Goal: Information Seeking & Learning: Compare options

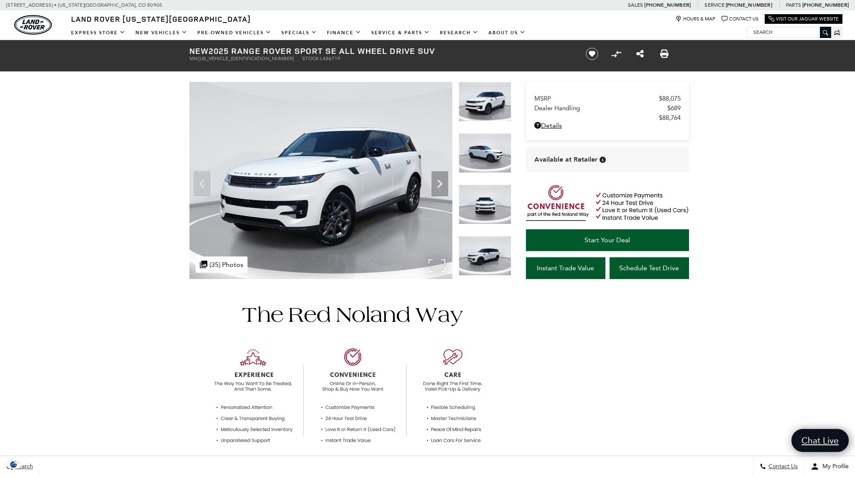
click at [372, 213] on img at bounding box center [320, 180] width 263 height 197
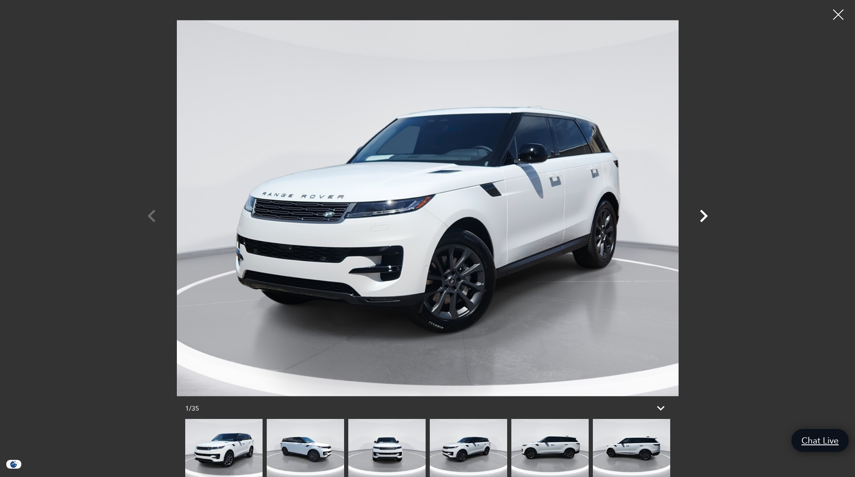
click at [705, 214] on icon "Next" at bounding box center [704, 216] width 8 height 13
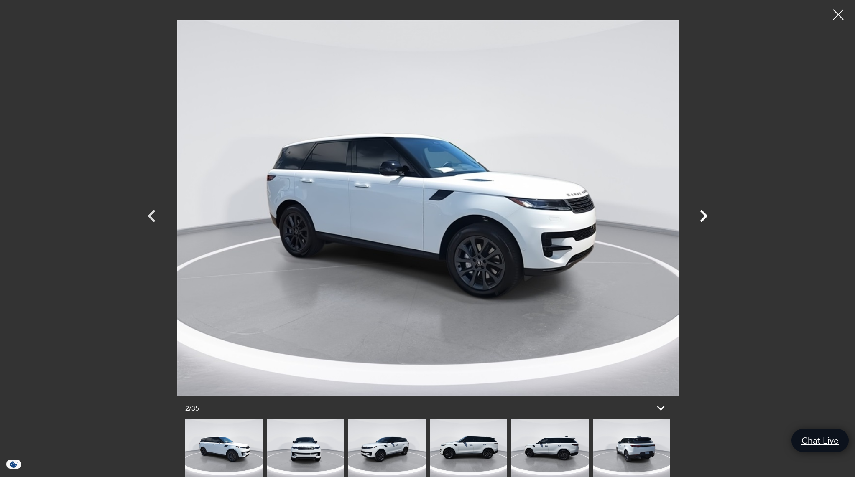
click at [705, 214] on icon "Next" at bounding box center [704, 216] width 8 height 13
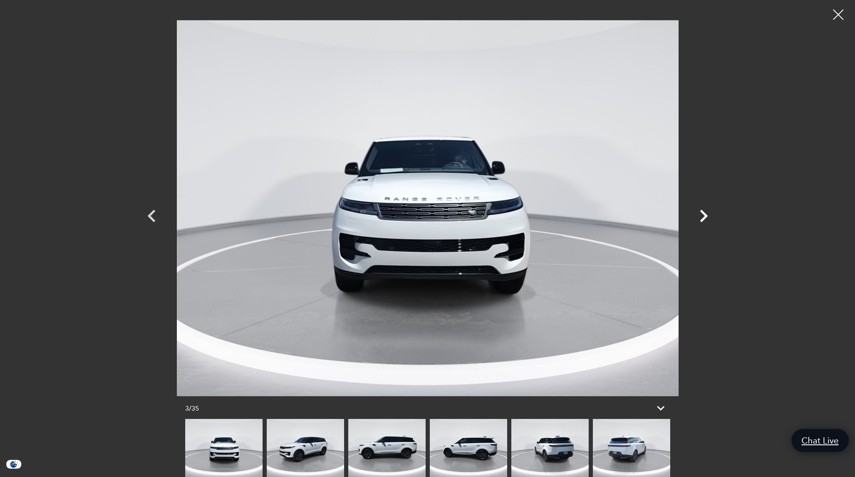
click at [705, 214] on icon "Next" at bounding box center [704, 216] width 8 height 13
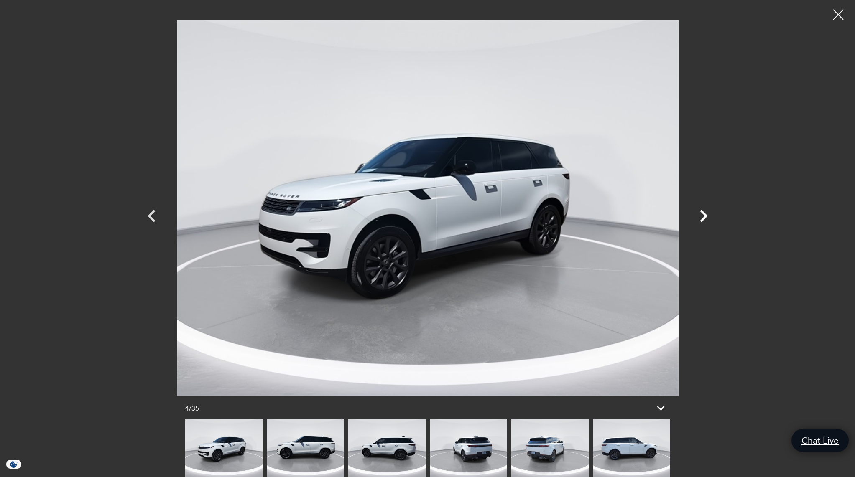
click at [705, 214] on icon "Next" at bounding box center [704, 216] width 8 height 13
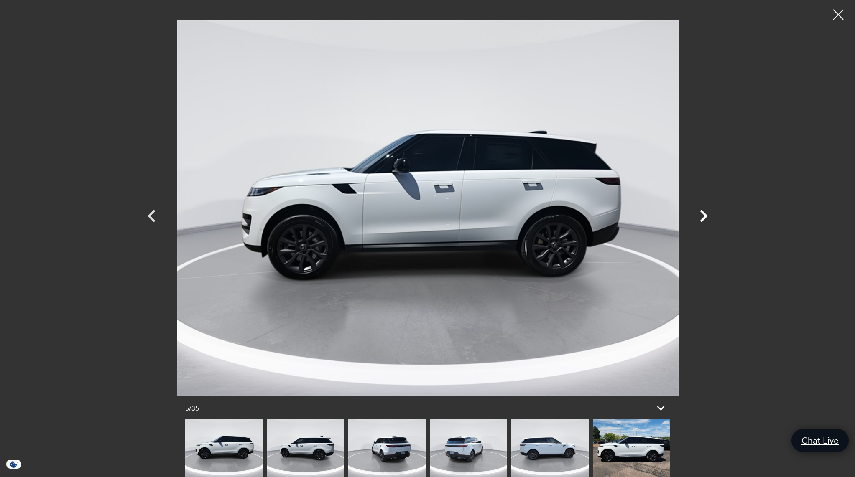
click at [705, 214] on icon "Next" at bounding box center [704, 216] width 8 height 13
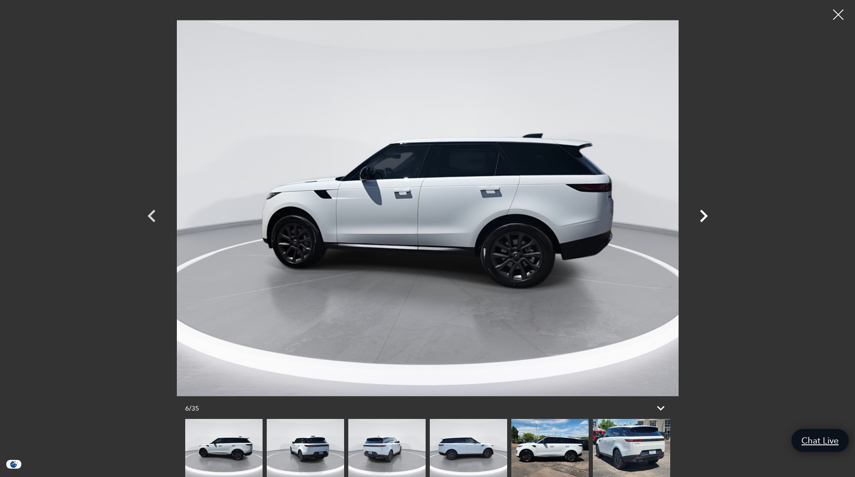
click at [705, 214] on icon "Next" at bounding box center [704, 216] width 8 height 13
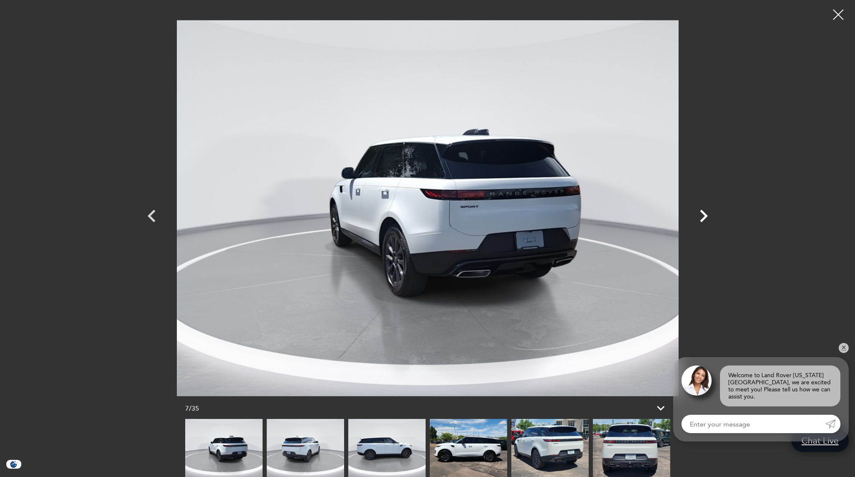
click at [705, 214] on icon "Next" at bounding box center [704, 216] width 8 height 13
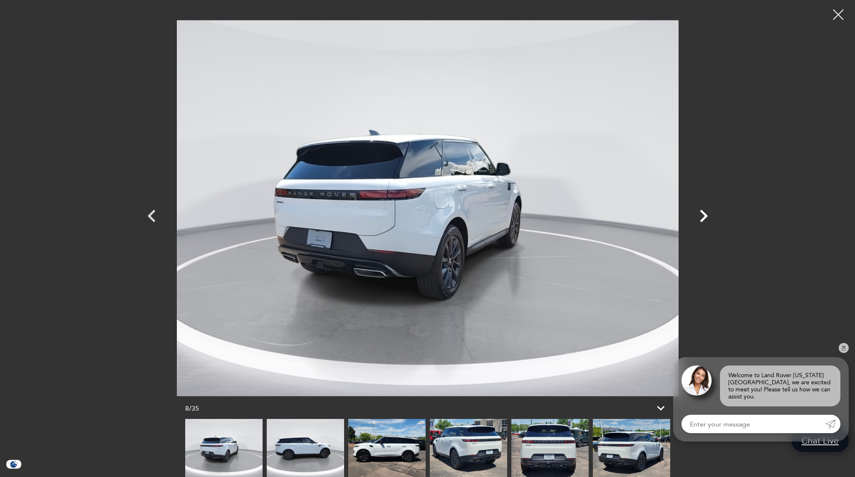
click at [705, 214] on icon "Next" at bounding box center [704, 216] width 8 height 13
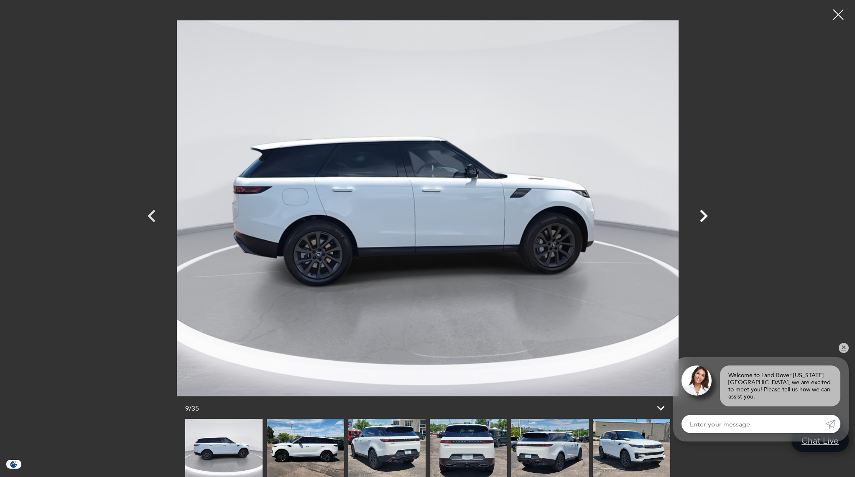
click at [705, 214] on icon "Next" at bounding box center [704, 216] width 8 height 13
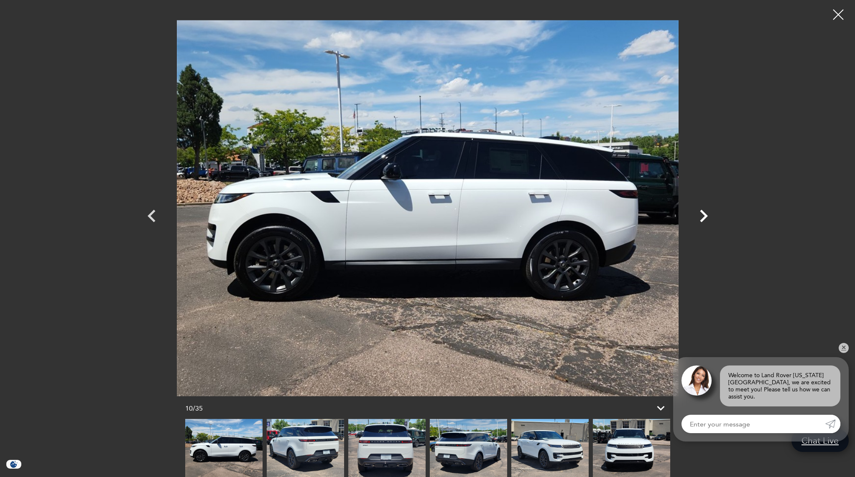
click at [705, 214] on icon "Next" at bounding box center [704, 216] width 8 height 13
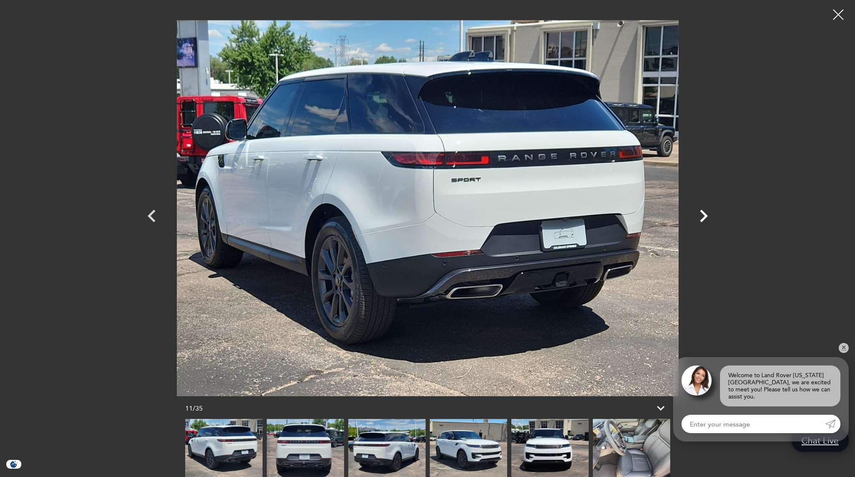
click at [705, 214] on icon "Next" at bounding box center [704, 216] width 8 height 13
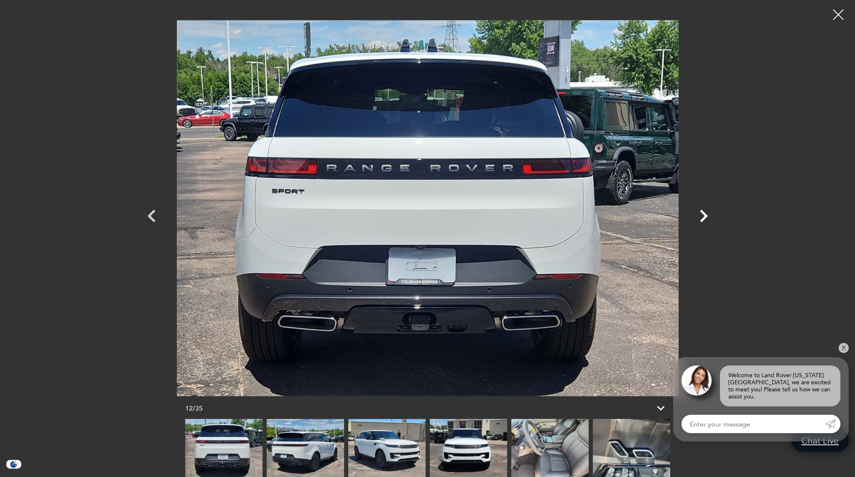
click at [705, 214] on icon "Next" at bounding box center [704, 216] width 8 height 13
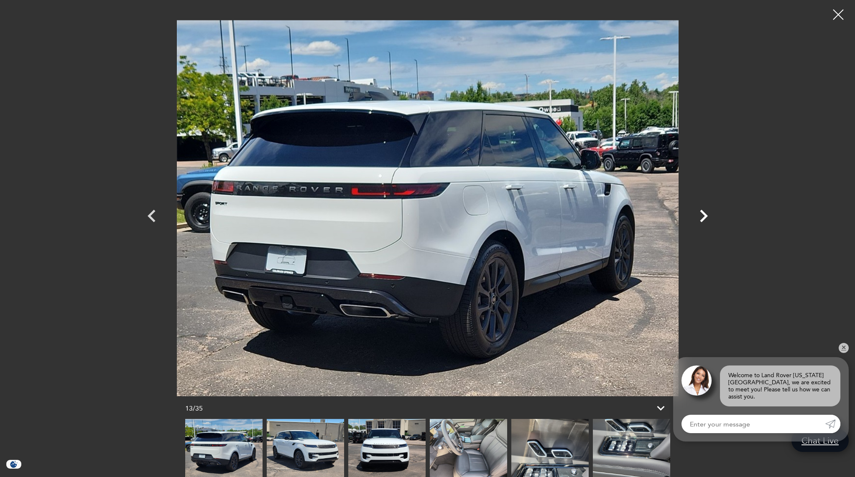
click at [705, 214] on icon "Next" at bounding box center [704, 216] width 8 height 13
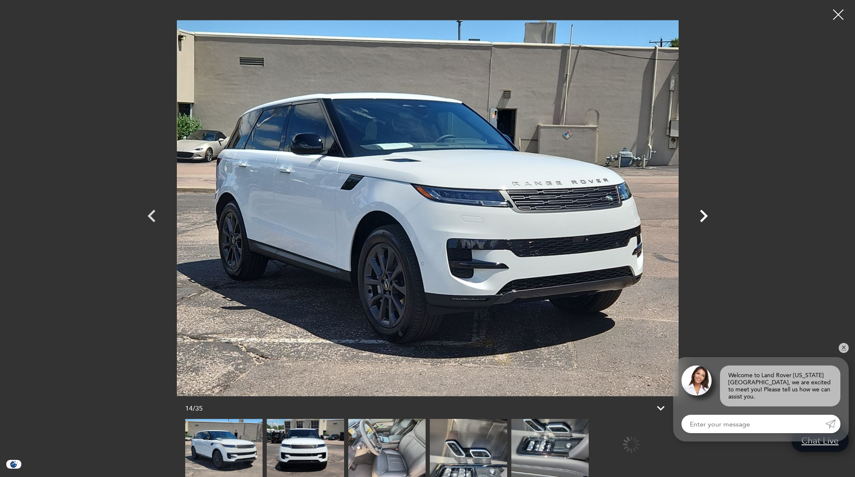
click at [705, 214] on icon "Next" at bounding box center [704, 216] width 8 height 13
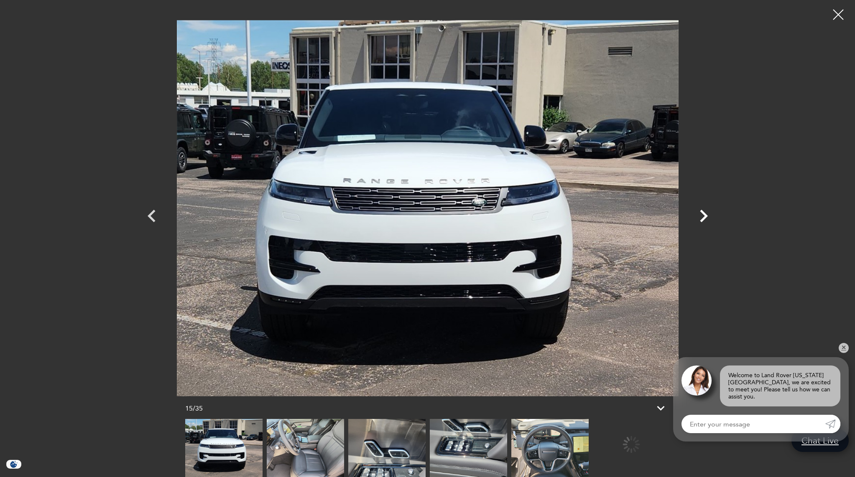
click at [705, 214] on icon "Next" at bounding box center [704, 216] width 8 height 13
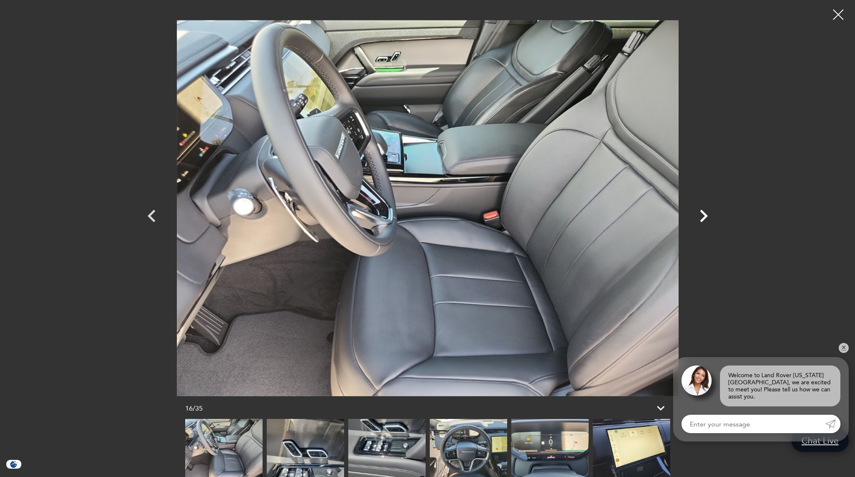
click at [705, 214] on icon "Next" at bounding box center [704, 216] width 8 height 13
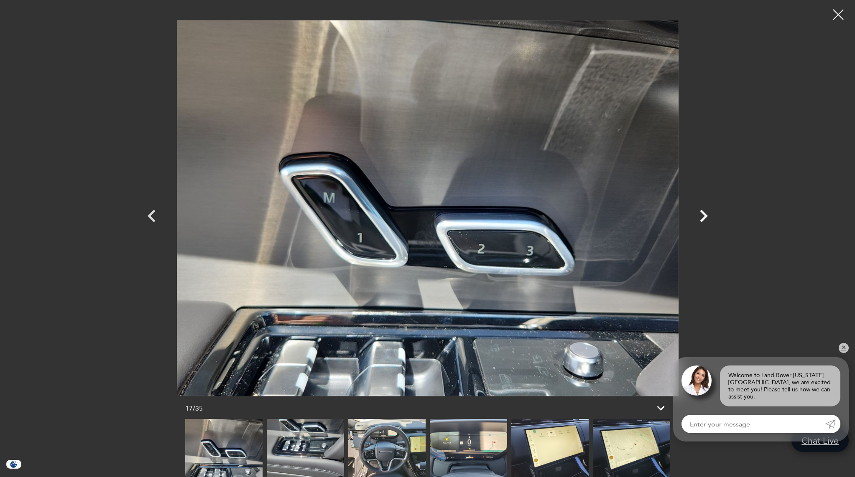
click at [705, 214] on icon "Next" at bounding box center [704, 216] width 8 height 13
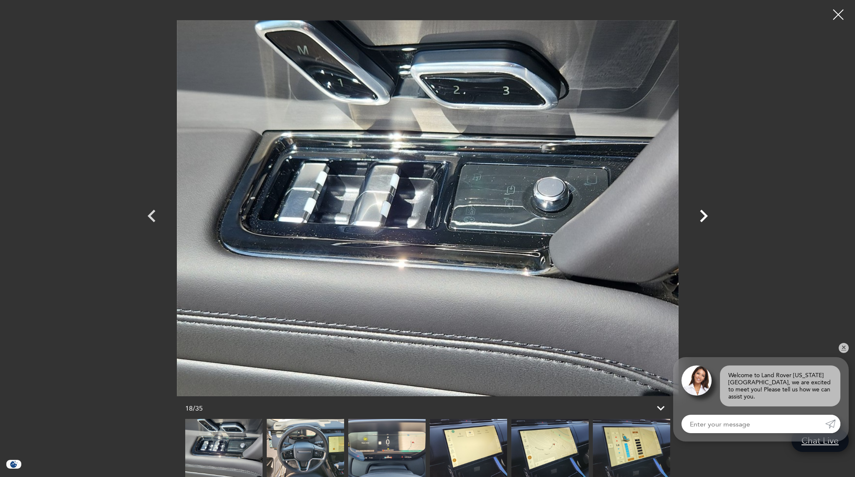
click at [705, 214] on icon "Next" at bounding box center [704, 216] width 8 height 13
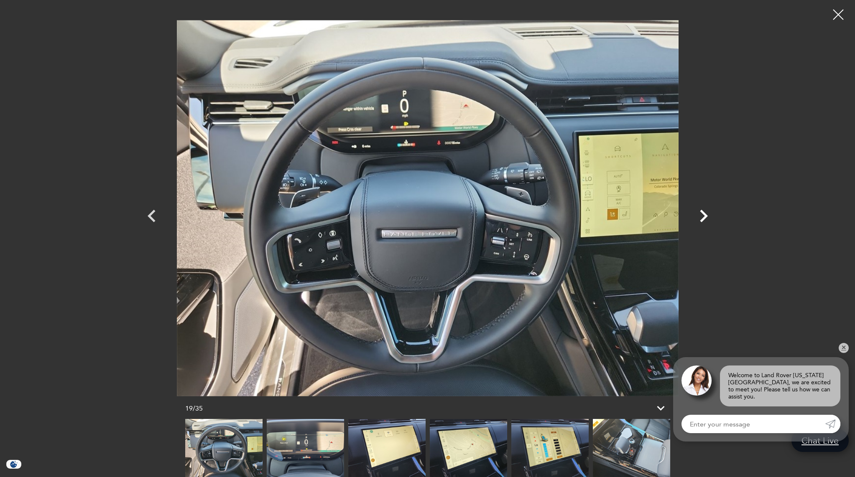
click at [705, 214] on icon "Next" at bounding box center [704, 216] width 8 height 13
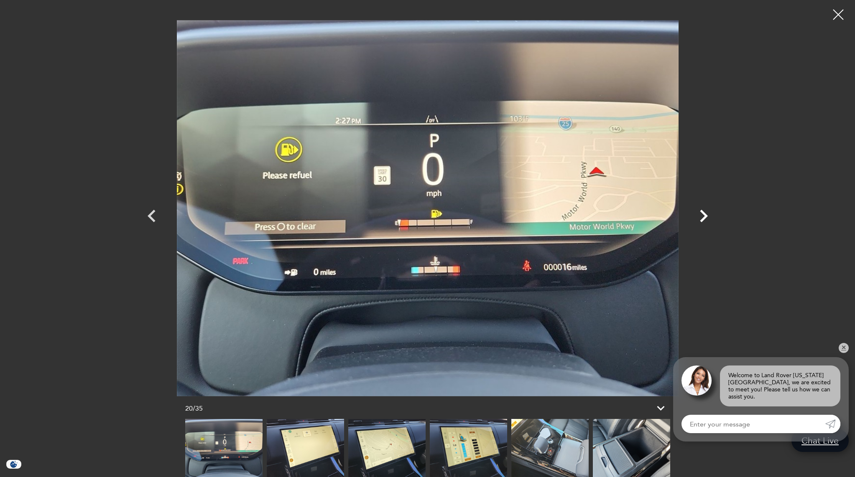
click at [705, 214] on icon "Next" at bounding box center [704, 216] width 8 height 13
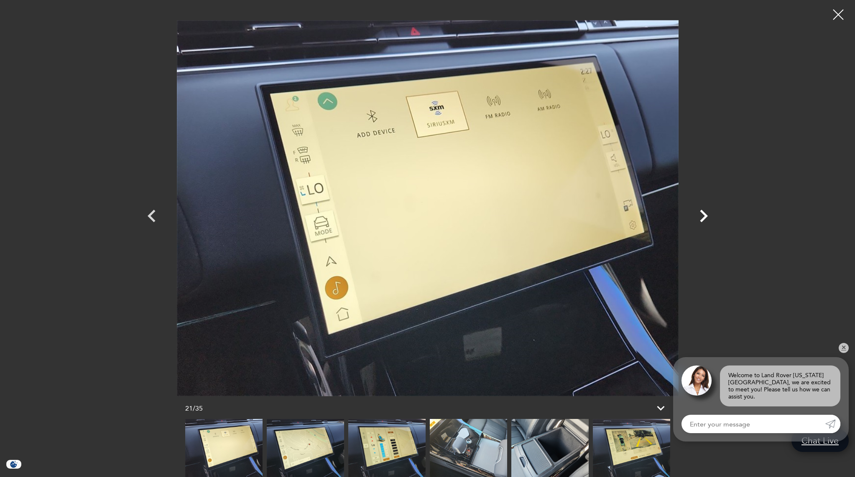
click at [705, 214] on icon "Next" at bounding box center [704, 216] width 8 height 13
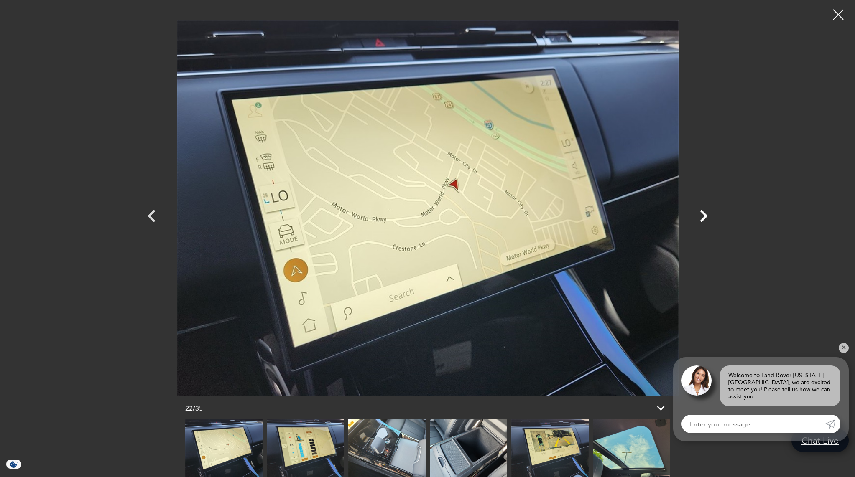
click at [704, 214] on icon "Next" at bounding box center [704, 216] width 8 height 13
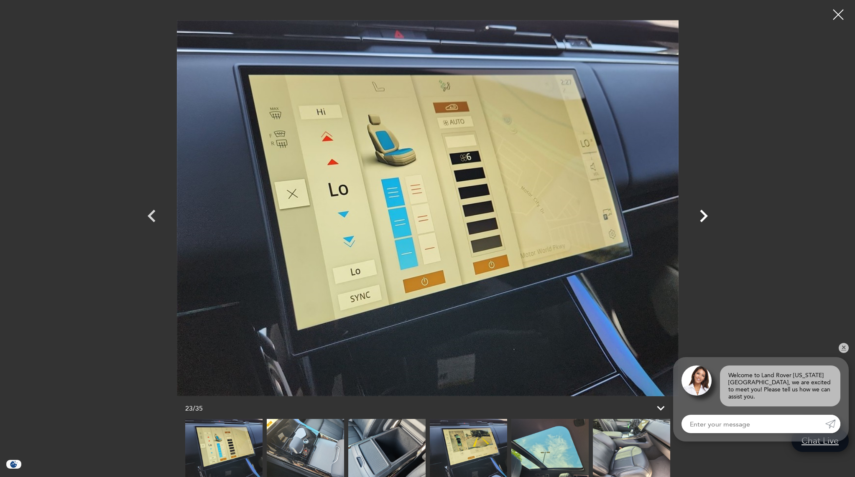
click at [704, 214] on icon "Next" at bounding box center [704, 216] width 8 height 13
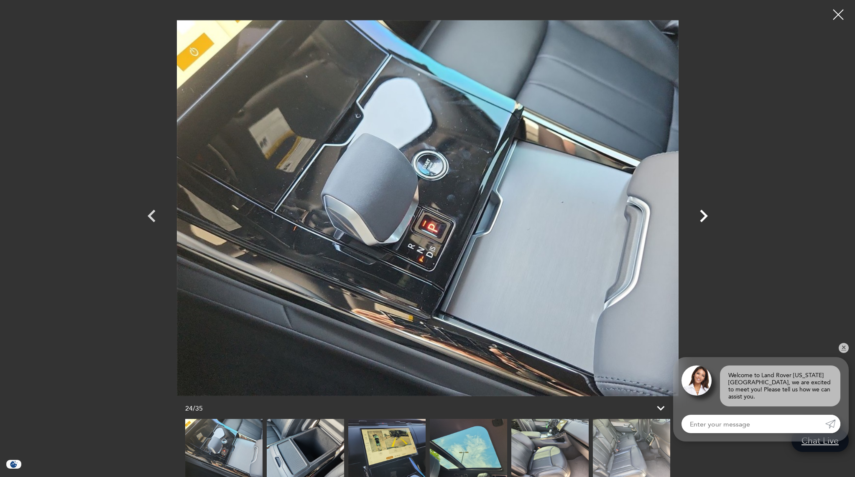
click at [704, 214] on icon "Next" at bounding box center [704, 216] width 8 height 13
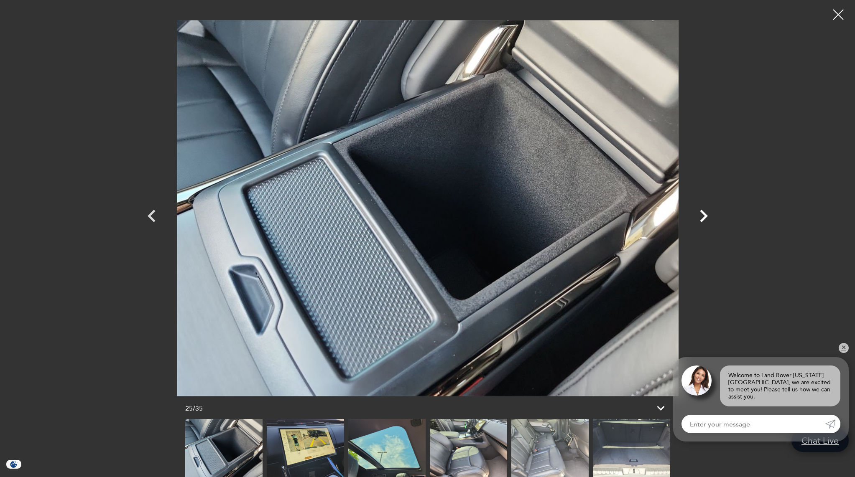
click at [704, 214] on icon "Next" at bounding box center [704, 216] width 8 height 13
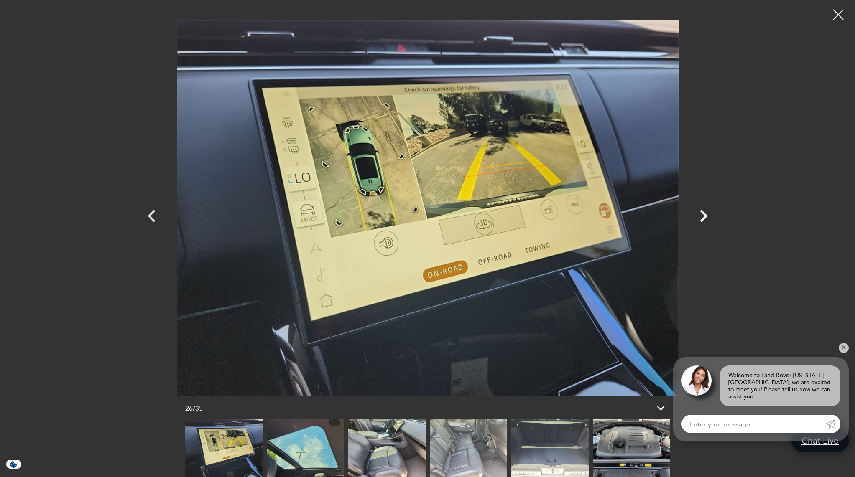
click at [704, 214] on icon "Next" at bounding box center [704, 216] width 8 height 13
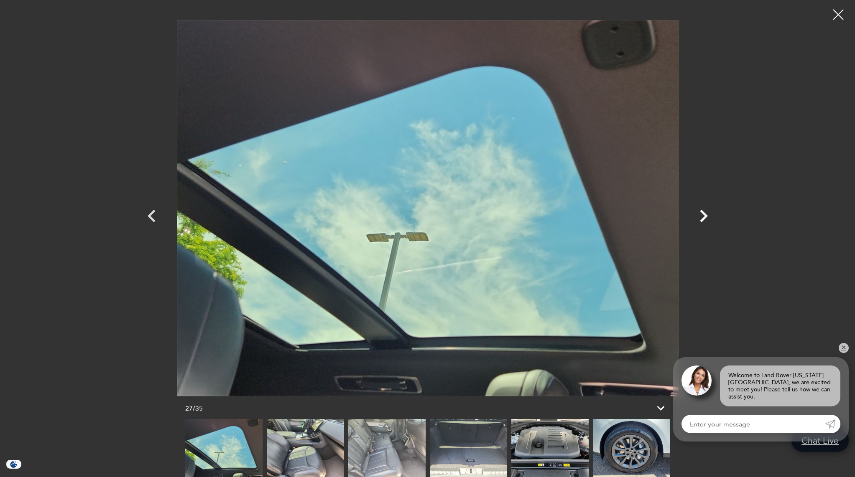
click at [704, 214] on icon "Next" at bounding box center [704, 216] width 8 height 13
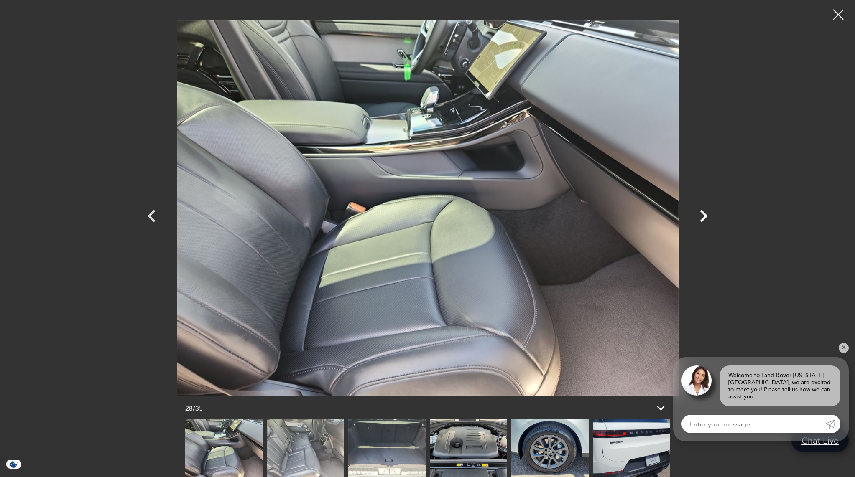
click at [704, 214] on icon "Next" at bounding box center [704, 216] width 8 height 13
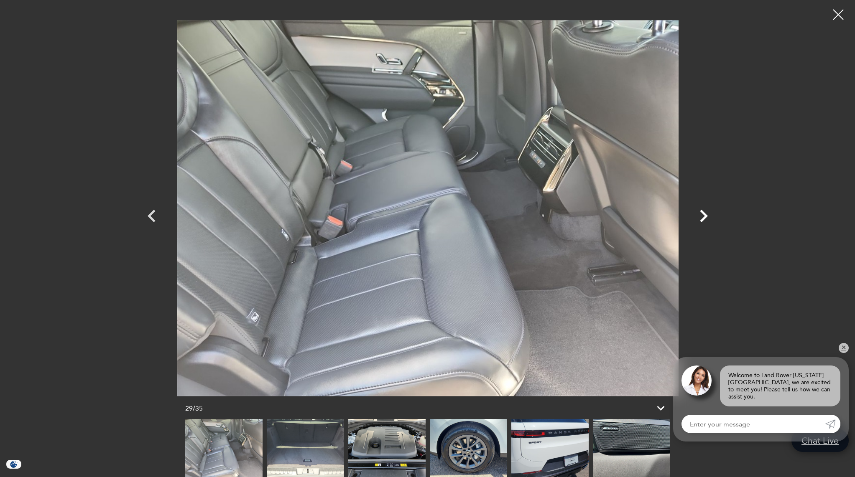
click at [704, 214] on icon "Next" at bounding box center [704, 216] width 8 height 13
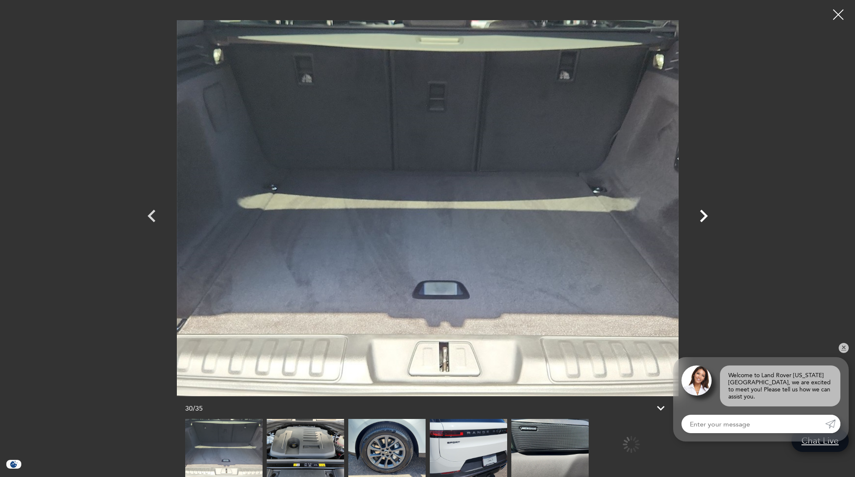
click at [704, 214] on icon "Next" at bounding box center [704, 216] width 8 height 13
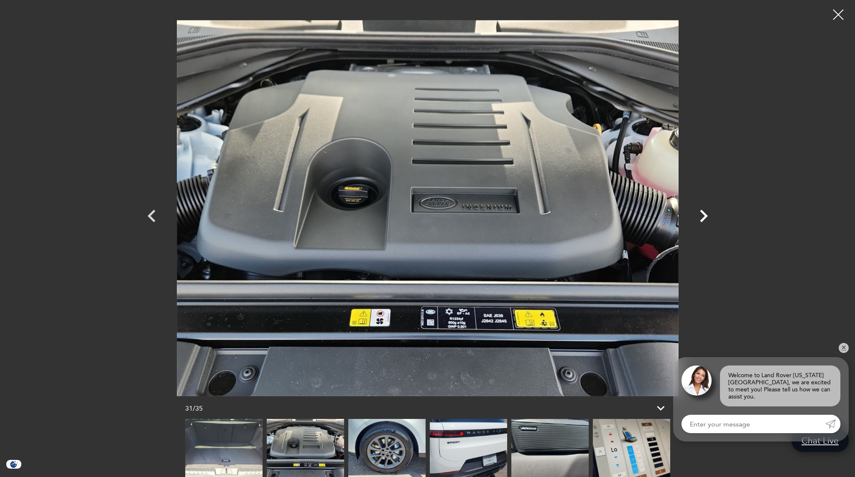
click at [704, 214] on icon "Next" at bounding box center [704, 216] width 8 height 13
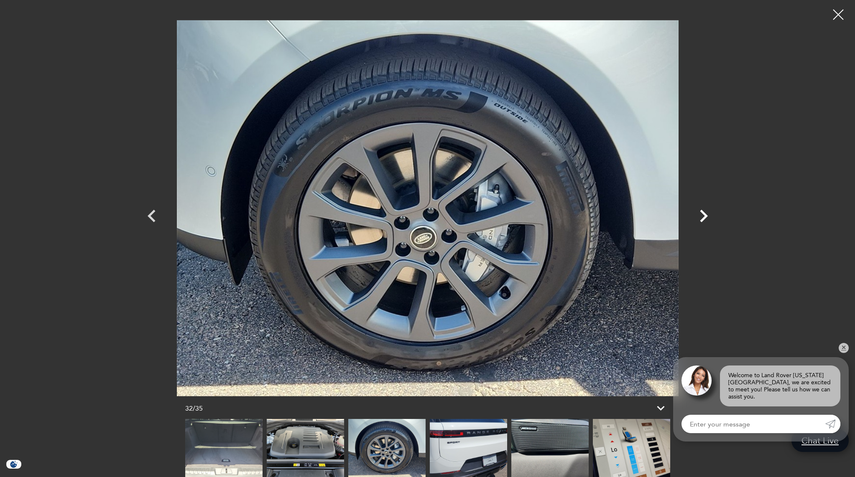
click at [704, 214] on icon "Next" at bounding box center [704, 216] width 8 height 13
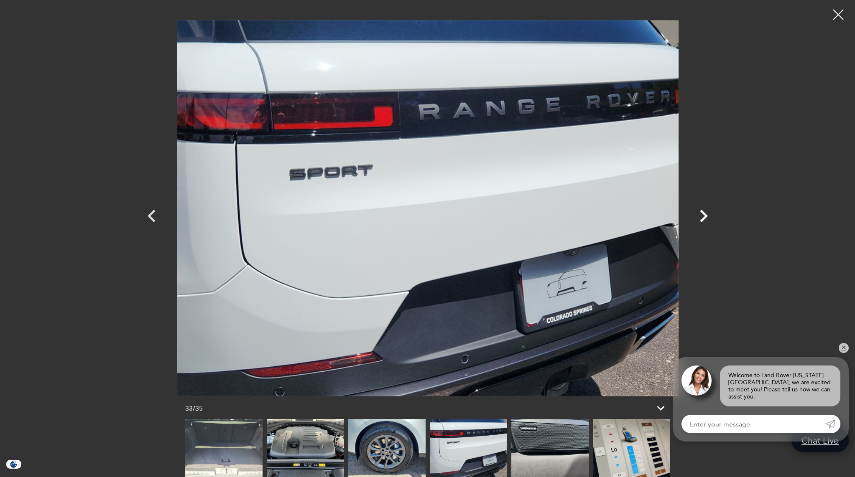
click at [704, 214] on icon "Next" at bounding box center [704, 216] width 8 height 13
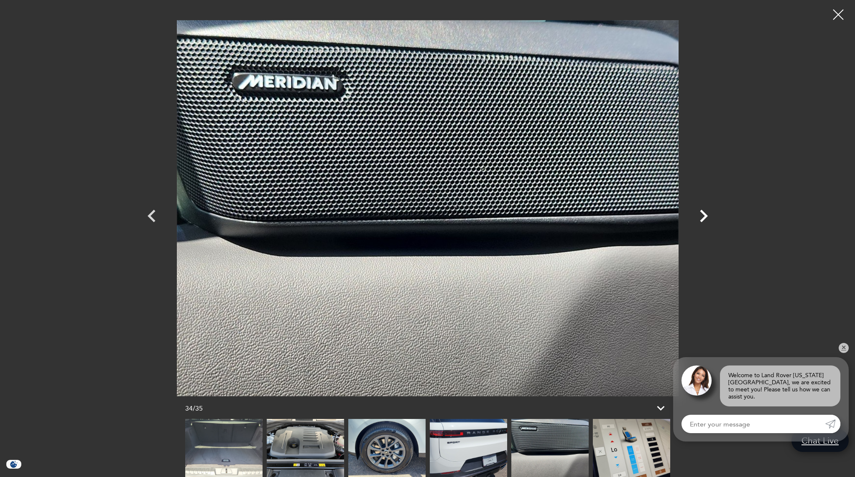
click at [704, 214] on icon "Next" at bounding box center [704, 216] width 8 height 13
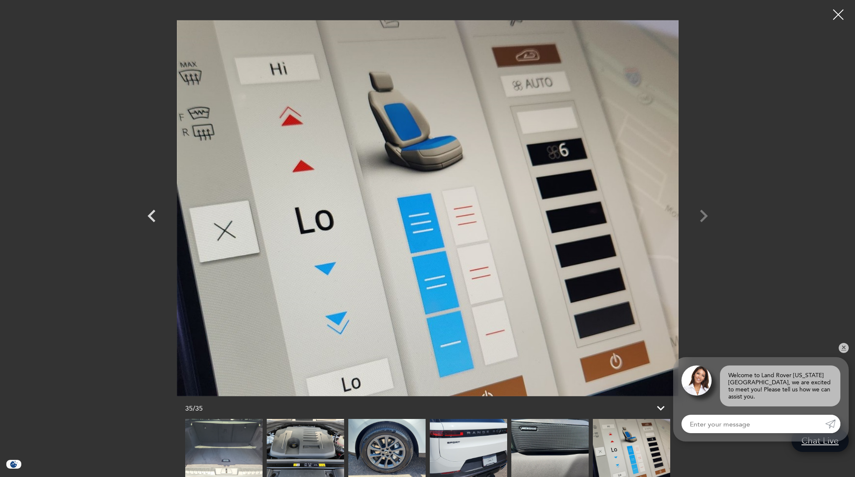
click at [704, 214] on div at bounding box center [427, 208] width 585 height 404
click at [842, 17] on div at bounding box center [838, 15] width 22 height 22
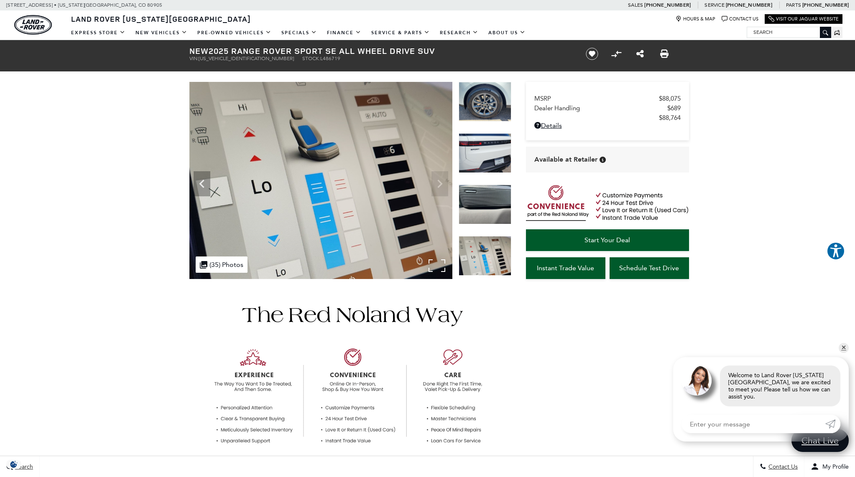
click at [491, 116] on img at bounding box center [485, 102] width 53 height 40
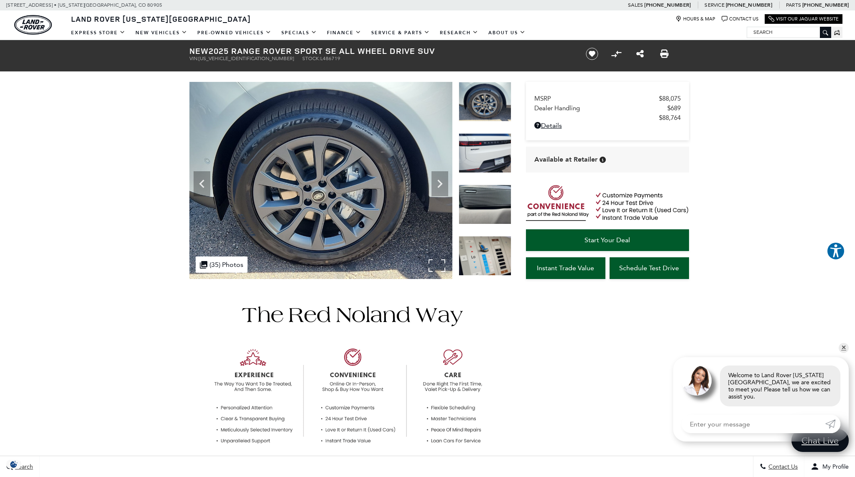
click at [488, 148] on img at bounding box center [485, 153] width 53 height 40
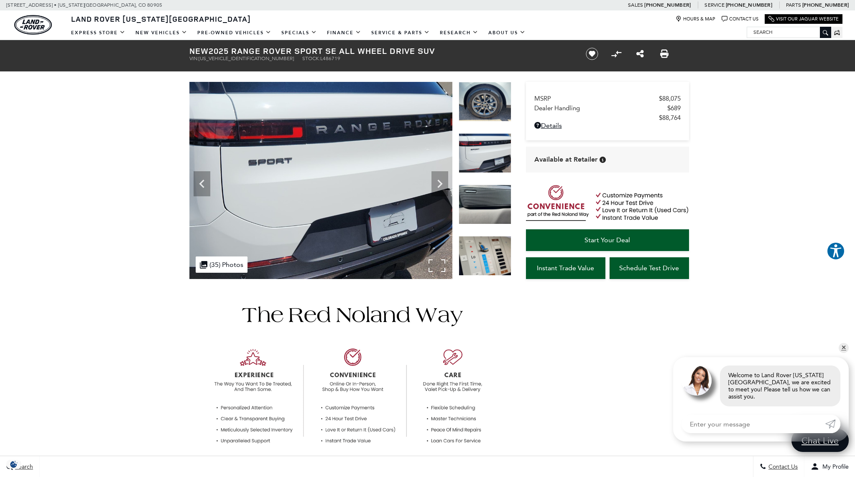
click at [225, 262] on div ".cls-1, .cls-3 { fill: #c50033; } .cls-1 { clip-rule: evenodd; } .cls-2 { clip-…" at bounding box center [222, 265] width 52 height 16
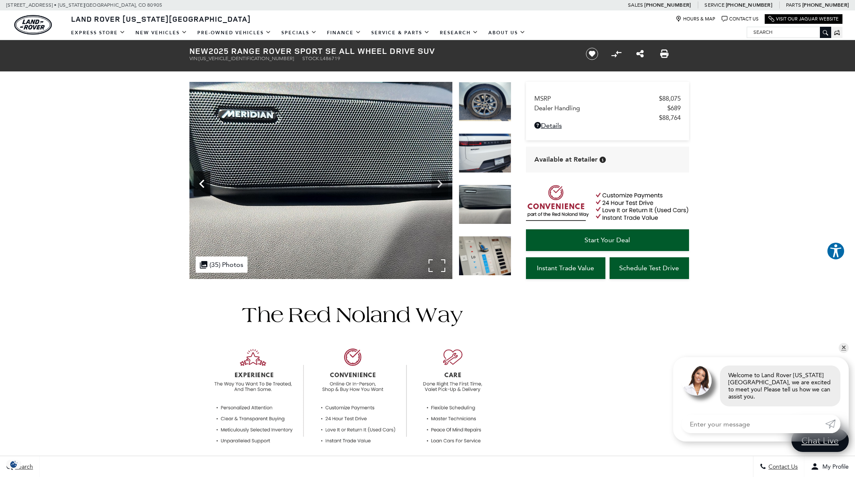
click at [206, 184] on icon "Previous" at bounding box center [202, 184] width 17 height 17
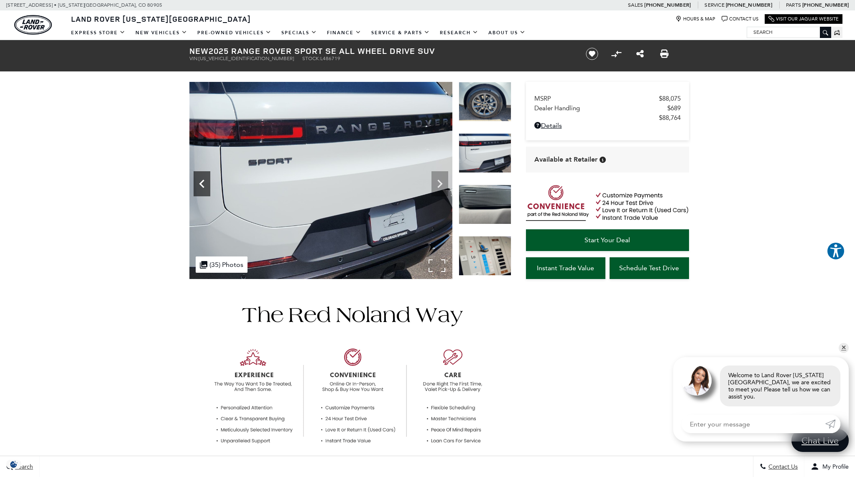
click at [206, 184] on icon "Previous" at bounding box center [202, 184] width 17 height 17
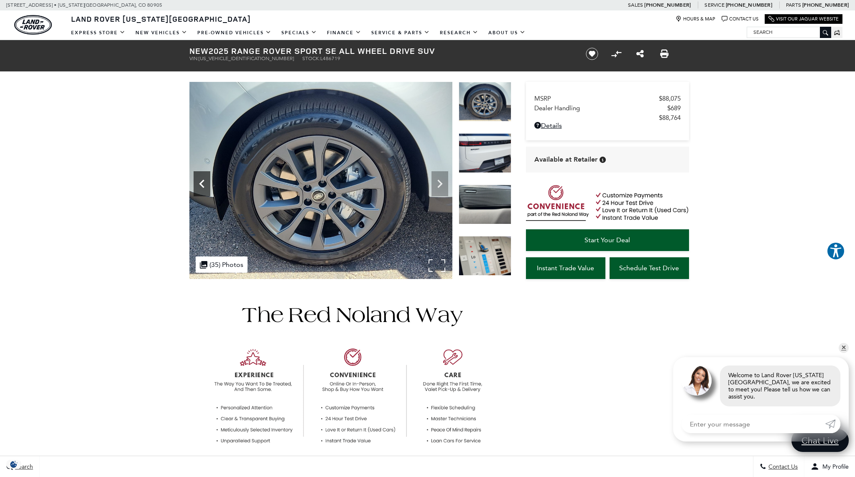
click at [206, 184] on icon "Previous" at bounding box center [202, 184] width 17 height 17
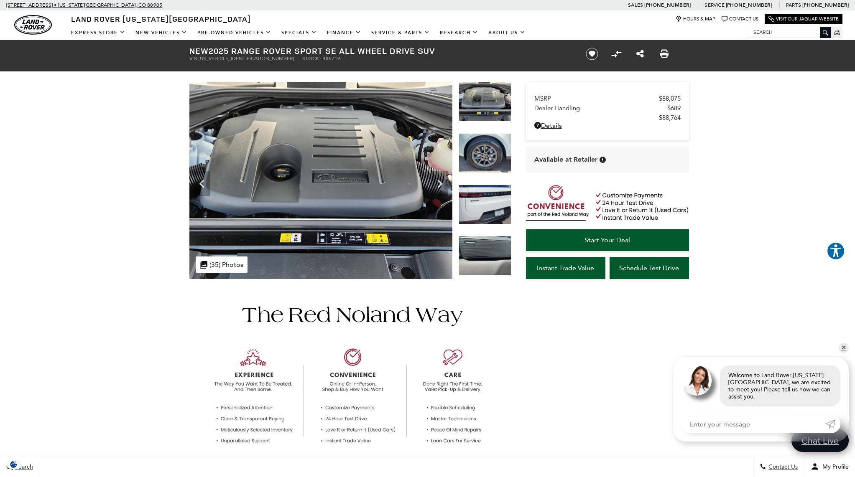
scroll to position [0, 0]
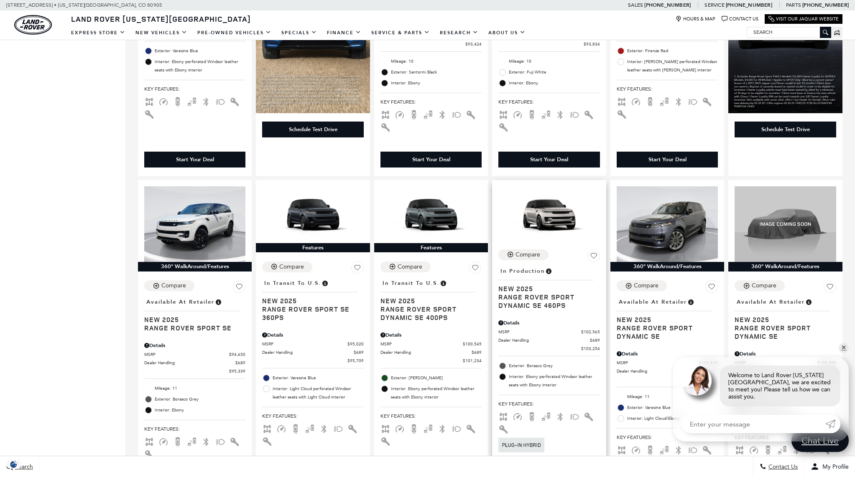
scroll to position [739, 0]
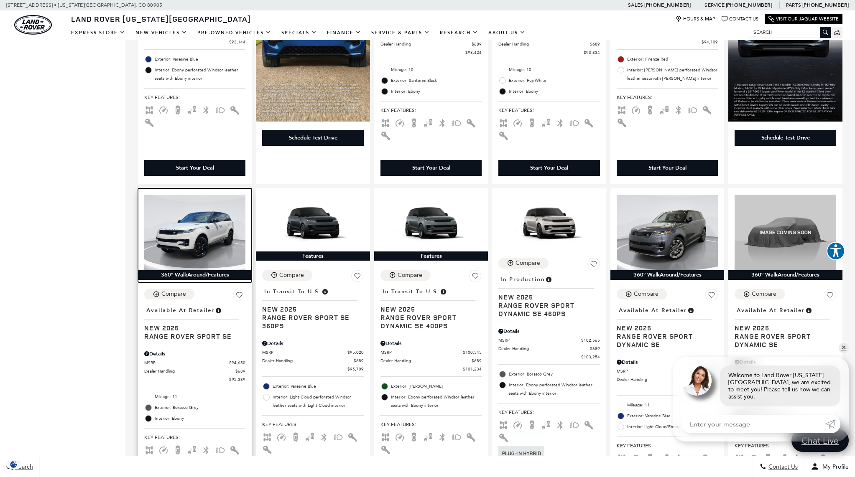
click at [202, 249] on img at bounding box center [194, 233] width 101 height 76
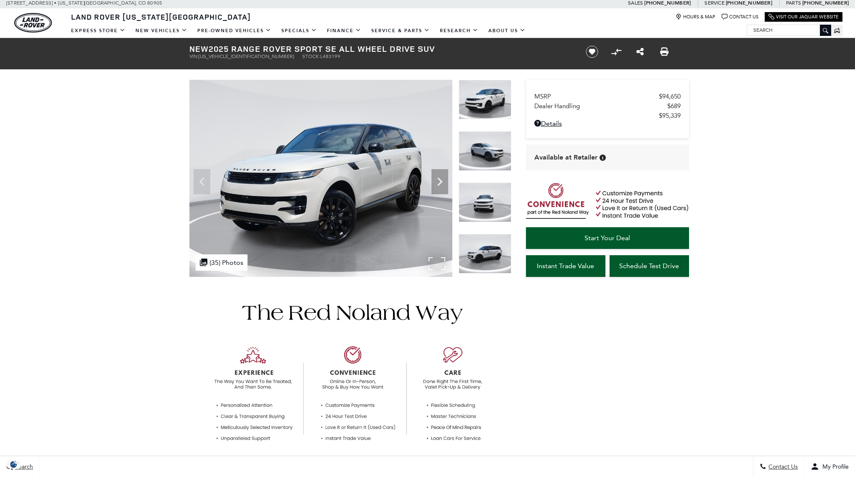
scroll to position [4, 0]
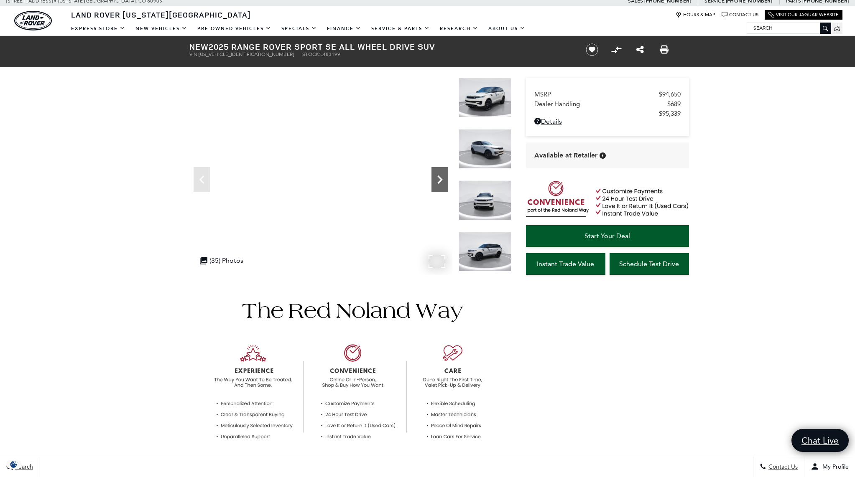
click at [439, 185] on icon "Next" at bounding box center [439, 179] width 17 height 17
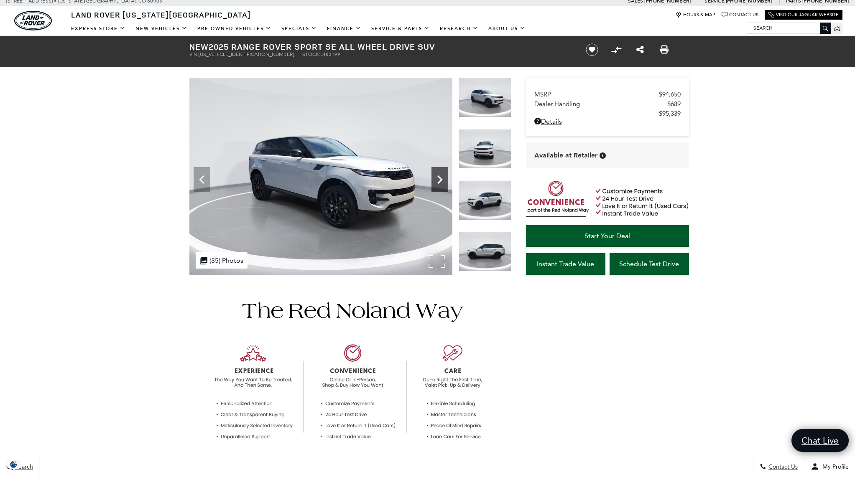
click at [439, 185] on icon "Next" at bounding box center [439, 179] width 17 height 17
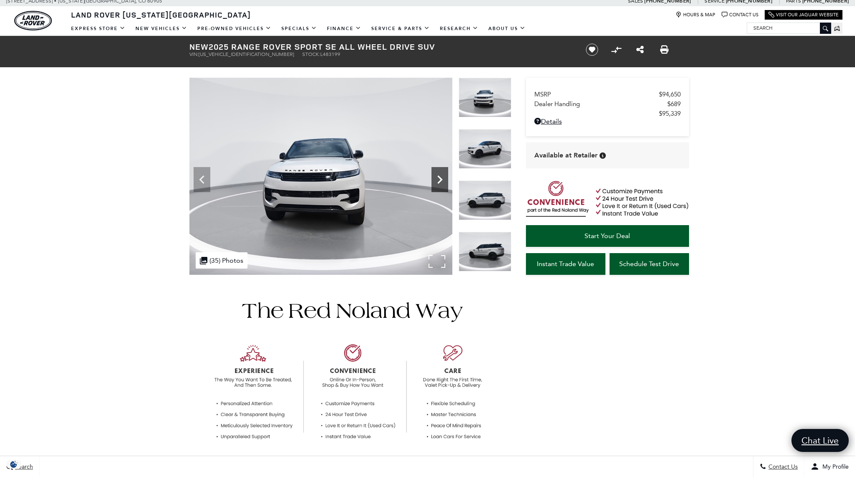
click at [439, 185] on icon "Next" at bounding box center [439, 179] width 17 height 17
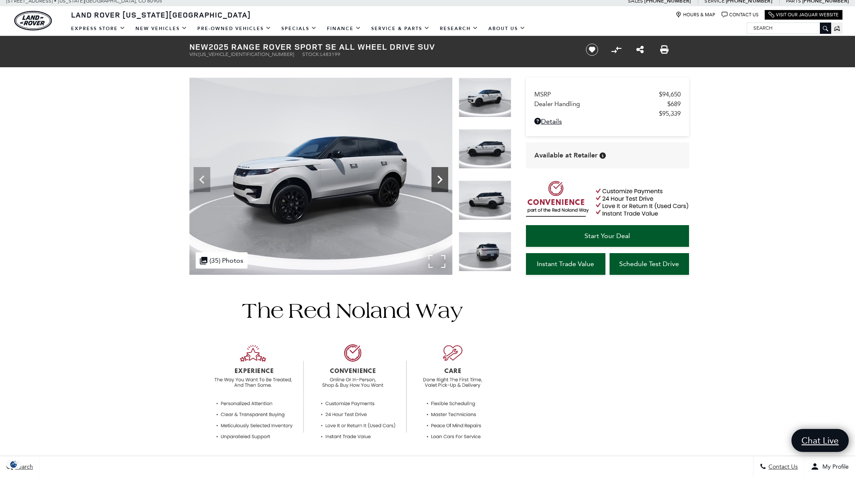
click at [439, 185] on icon "Next" at bounding box center [439, 179] width 17 height 17
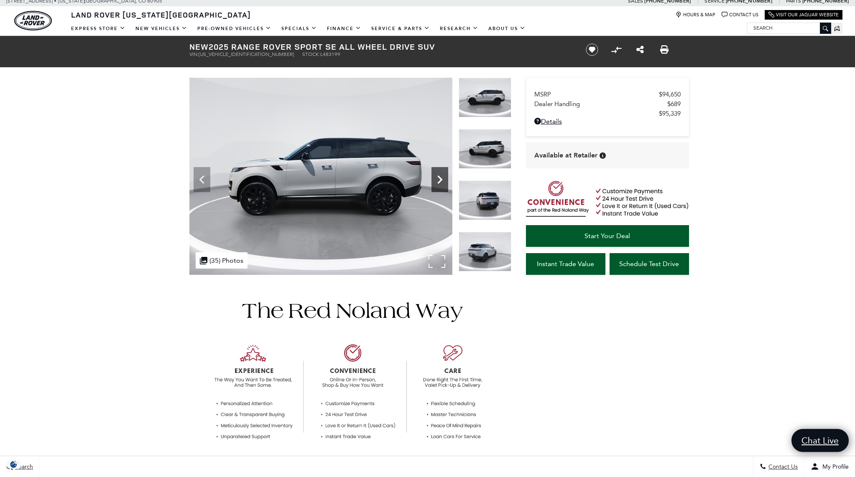
click at [439, 185] on icon "Next" at bounding box center [439, 179] width 17 height 17
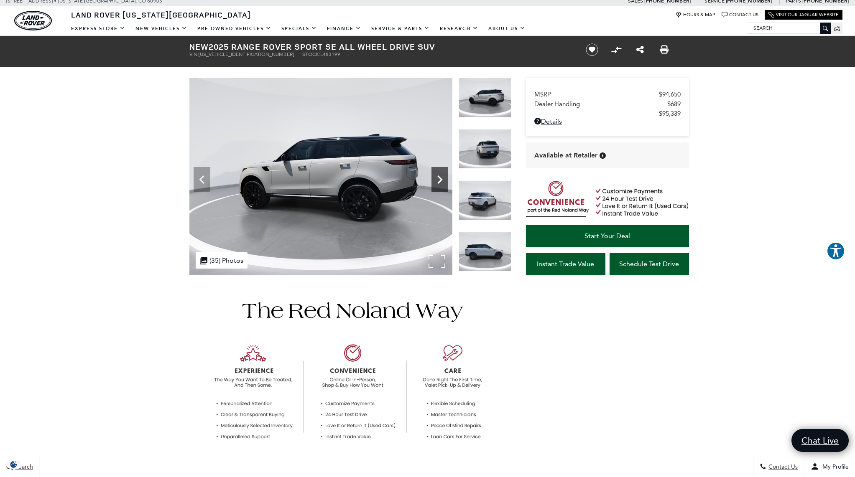
click at [441, 181] on icon "Next" at bounding box center [439, 180] width 5 height 8
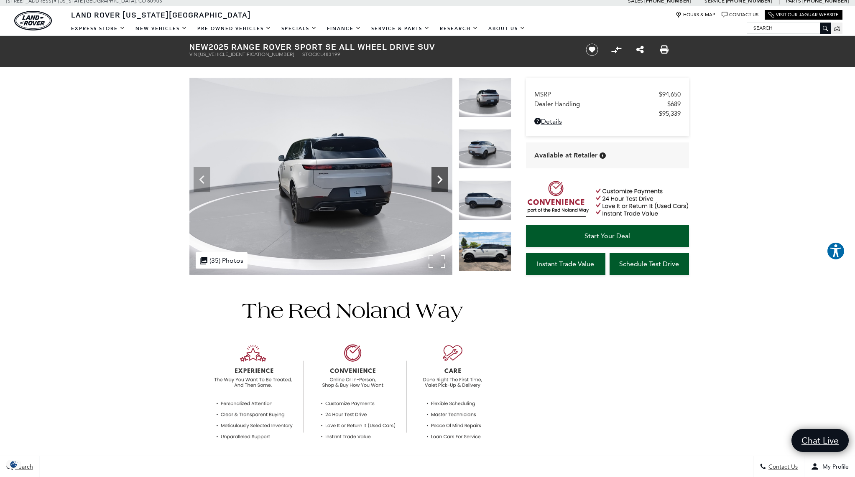
click at [441, 181] on icon "Next" at bounding box center [439, 180] width 5 height 8
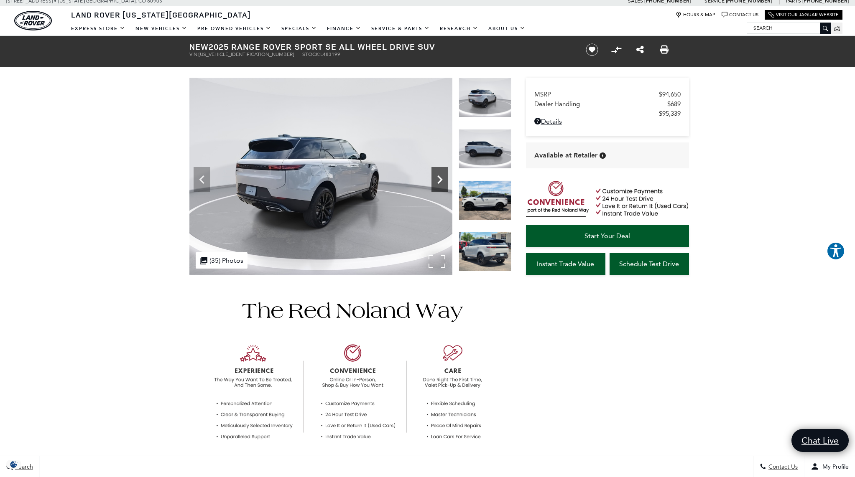
click at [441, 181] on icon "Next" at bounding box center [439, 180] width 5 height 8
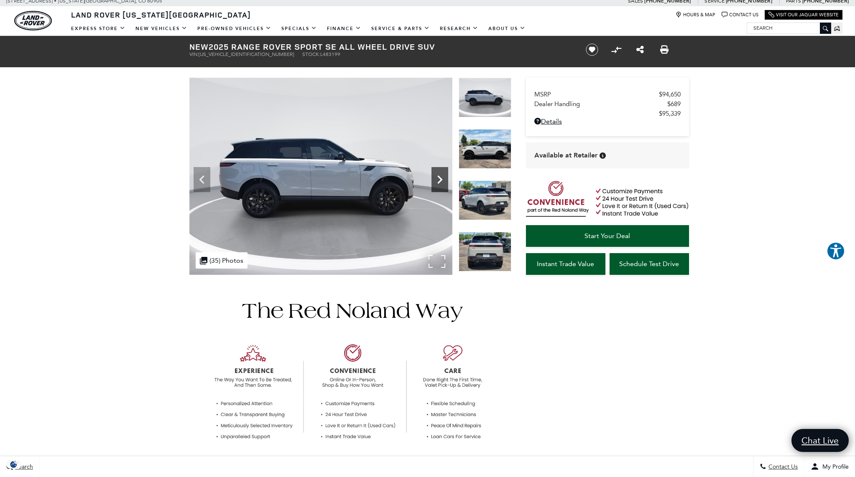
click at [441, 181] on icon "Next" at bounding box center [439, 180] width 5 height 8
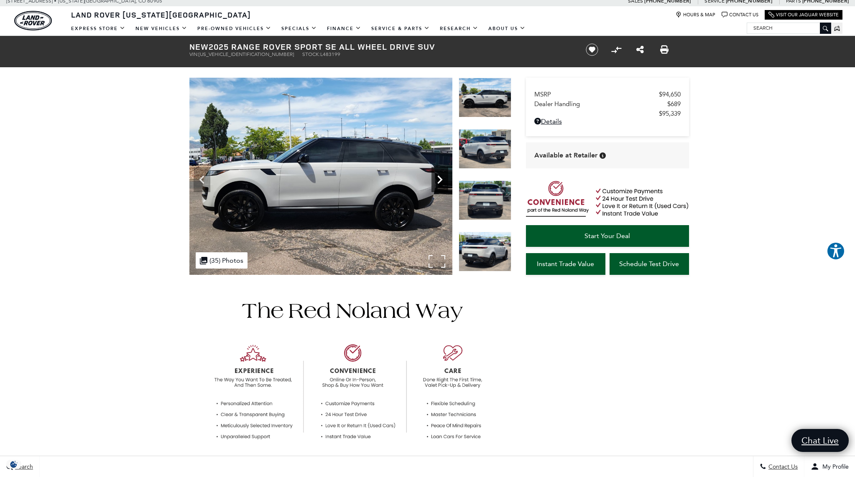
click at [441, 181] on icon "Next" at bounding box center [439, 180] width 5 height 8
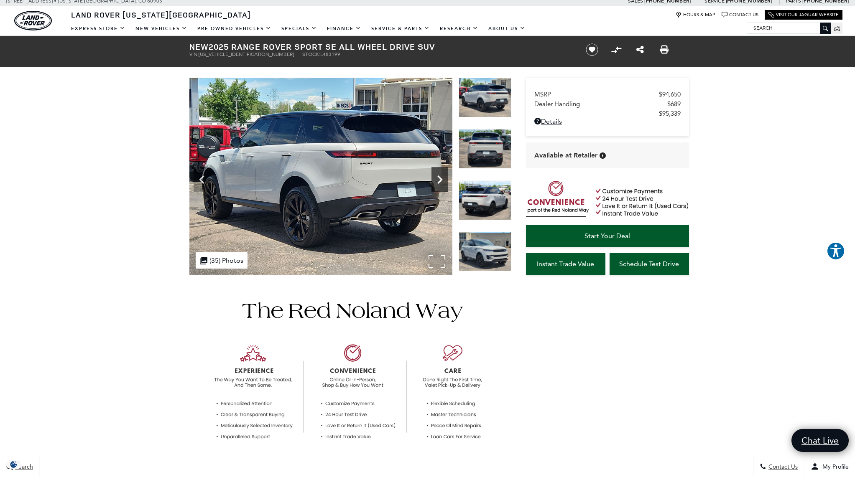
click at [441, 181] on icon "Next" at bounding box center [439, 180] width 5 height 8
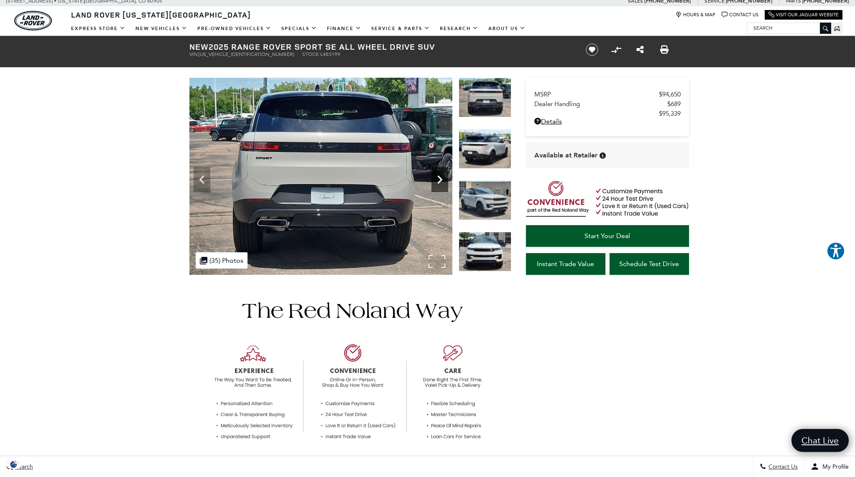
click at [441, 181] on icon "Next" at bounding box center [439, 180] width 5 height 8
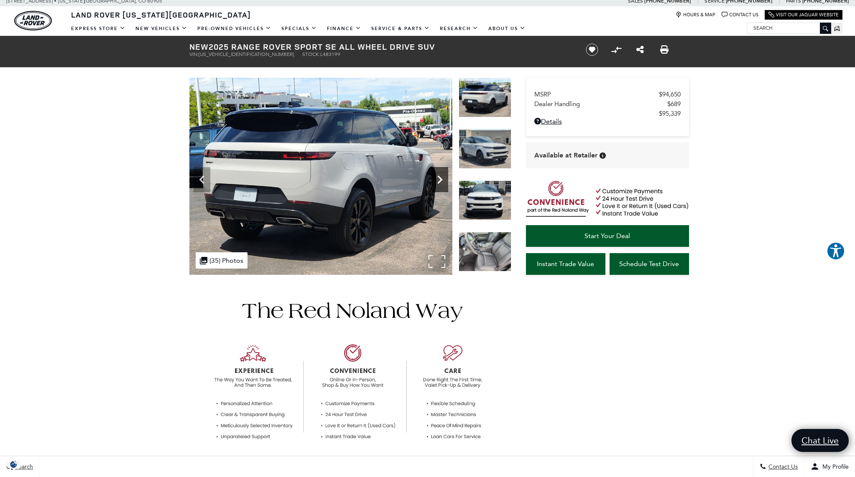
click at [441, 181] on icon "Next" at bounding box center [439, 180] width 5 height 8
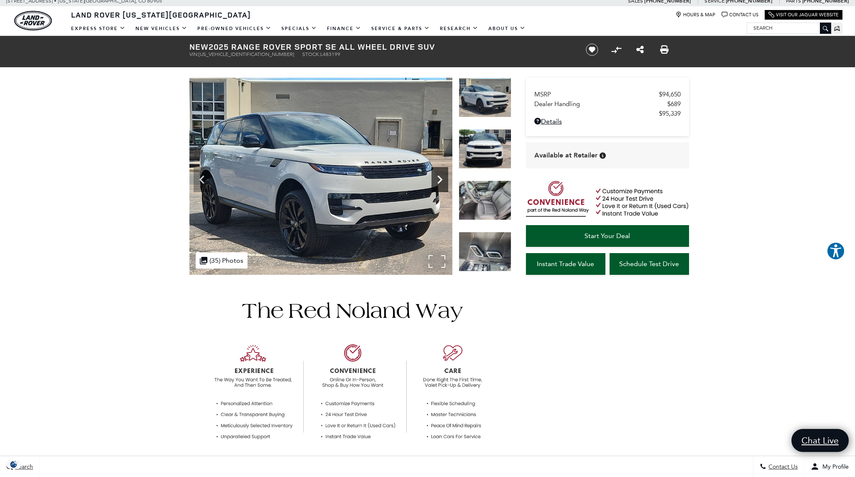
click at [441, 181] on icon "Next" at bounding box center [439, 180] width 5 height 8
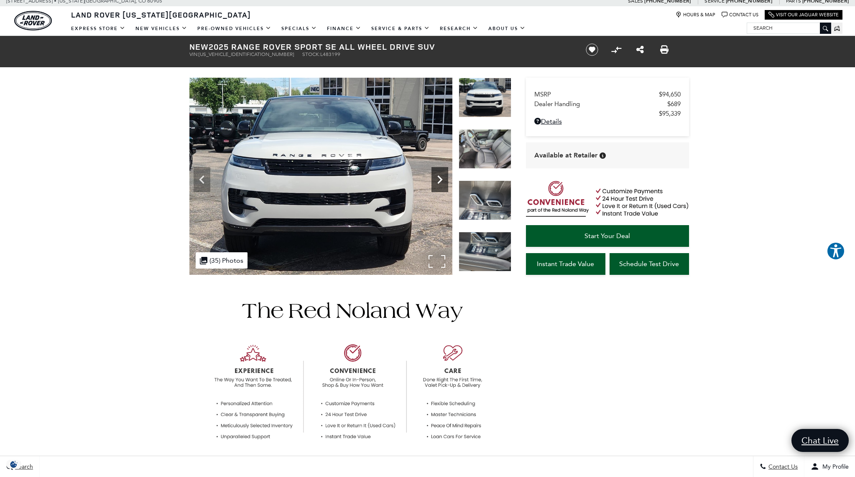
click at [441, 181] on icon "Next" at bounding box center [439, 180] width 5 height 8
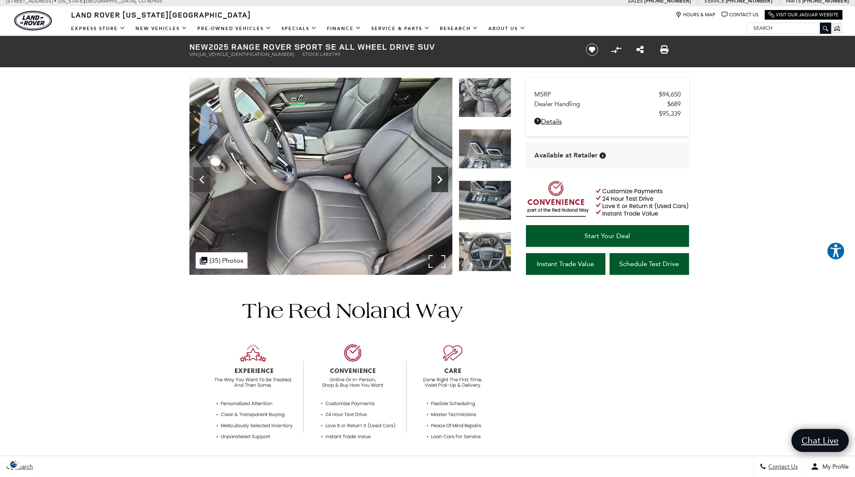
click at [441, 181] on icon "Next" at bounding box center [439, 180] width 5 height 8
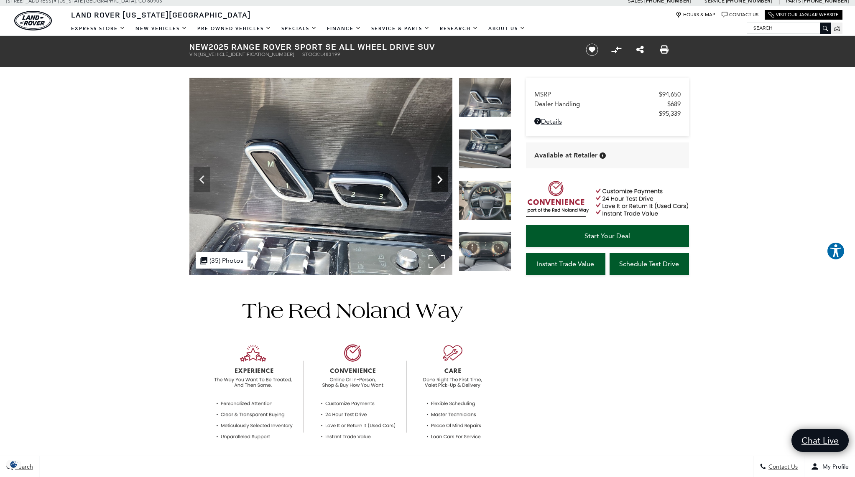
click at [441, 181] on icon "Next" at bounding box center [439, 180] width 5 height 8
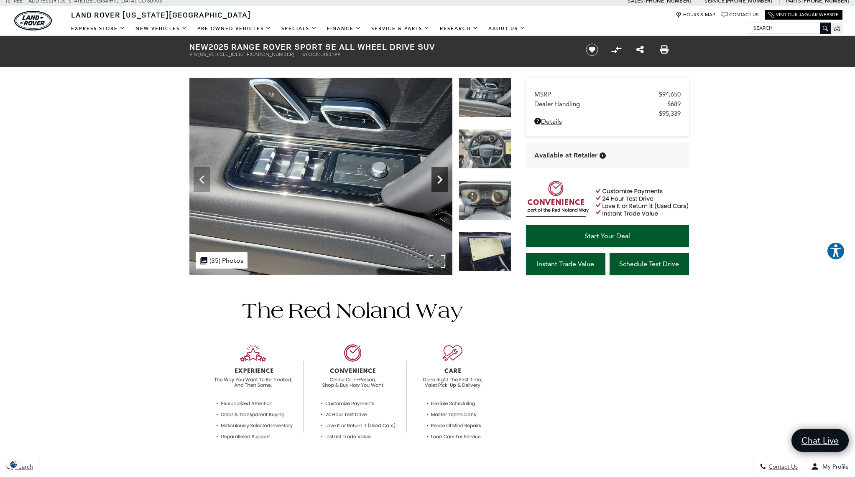
click at [441, 181] on icon "Next" at bounding box center [439, 180] width 5 height 8
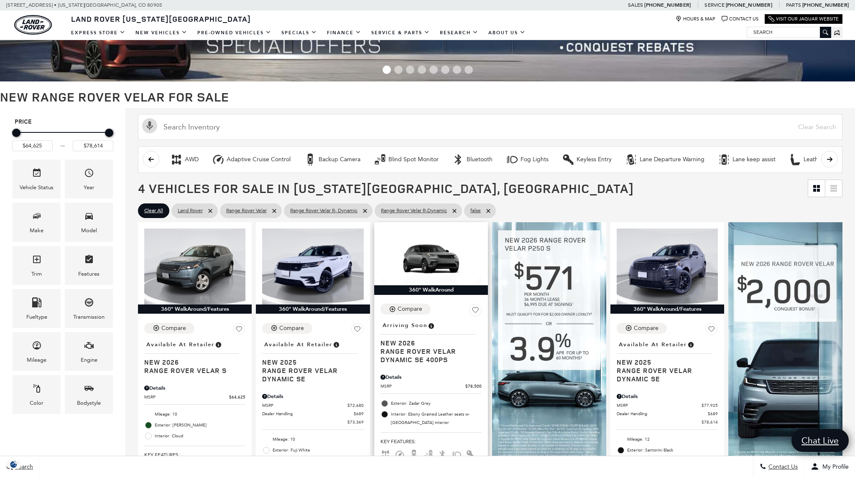
scroll to position [89, 0]
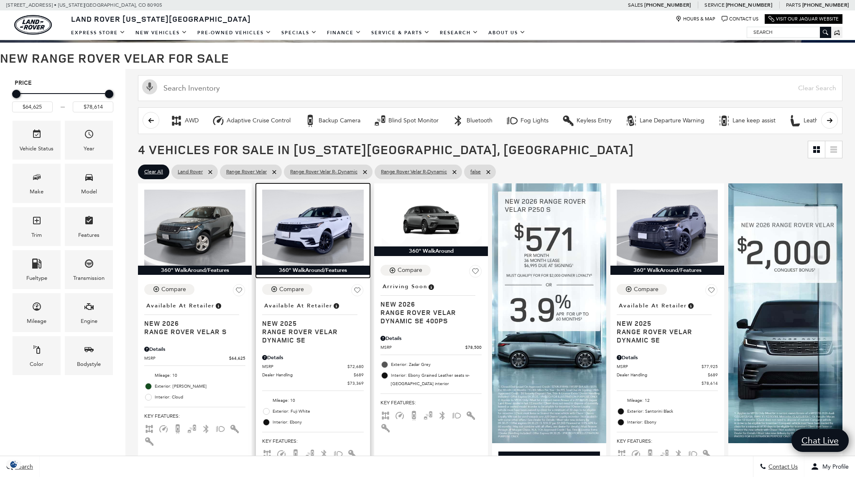
click at [344, 238] on img at bounding box center [312, 228] width 101 height 76
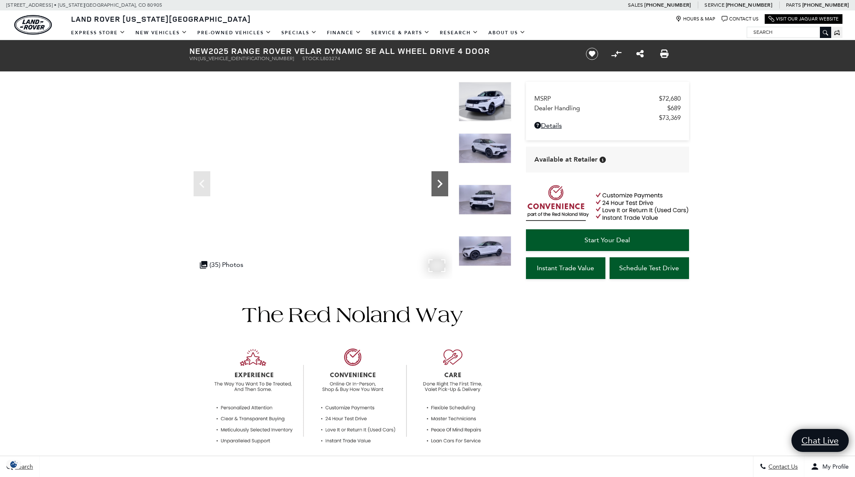
click at [439, 188] on icon "Next" at bounding box center [439, 184] width 17 height 17
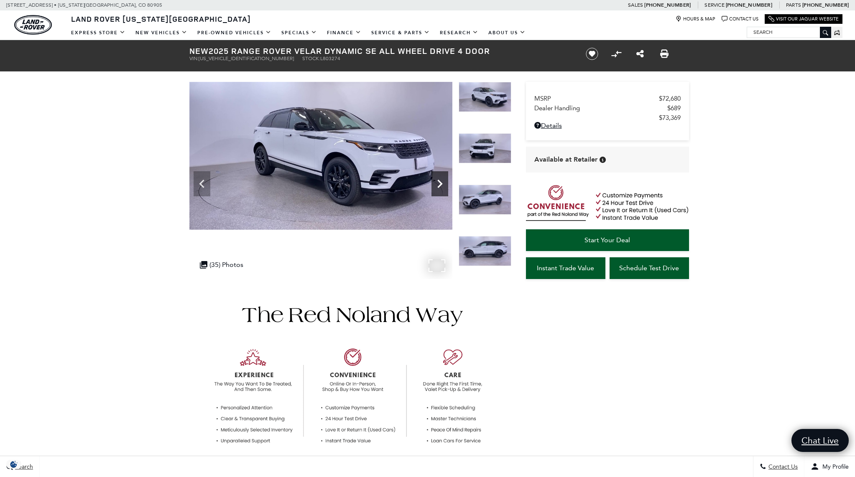
click at [439, 188] on icon "Next" at bounding box center [439, 184] width 17 height 17
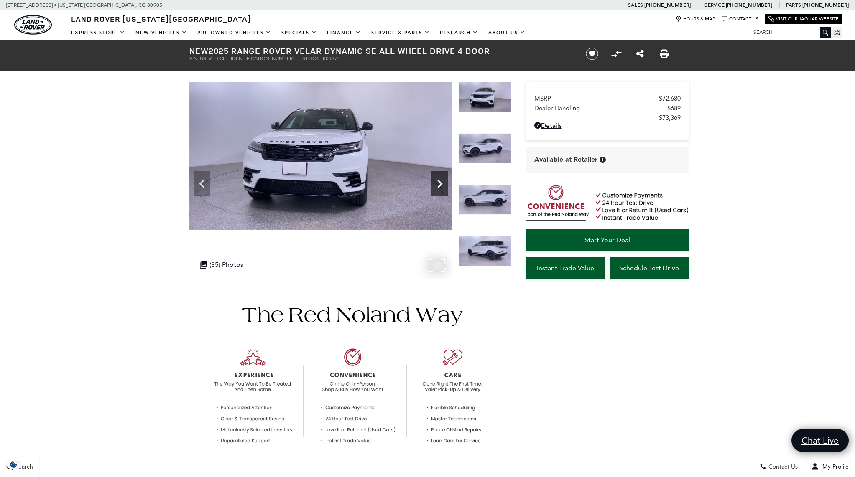
click at [439, 188] on icon "Next" at bounding box center [439, 184] width 17 height 17
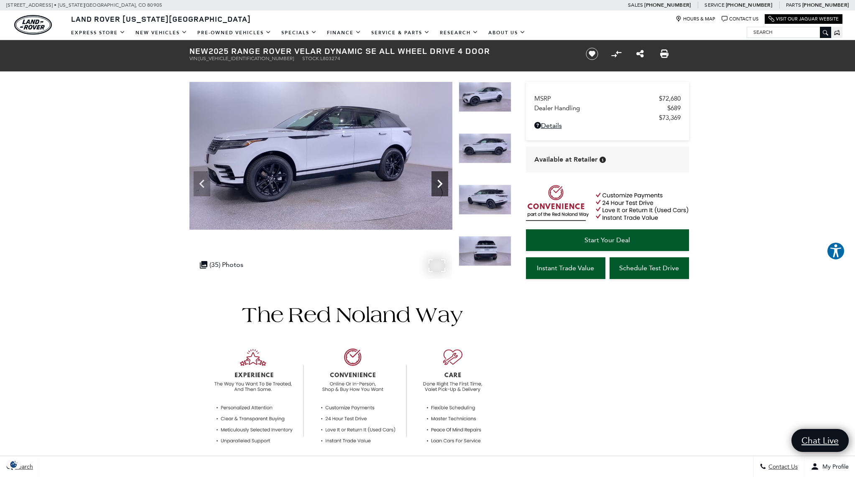
click at [439, 188] on icon "Next" at bounding box center [439, 184] width 17 height 17
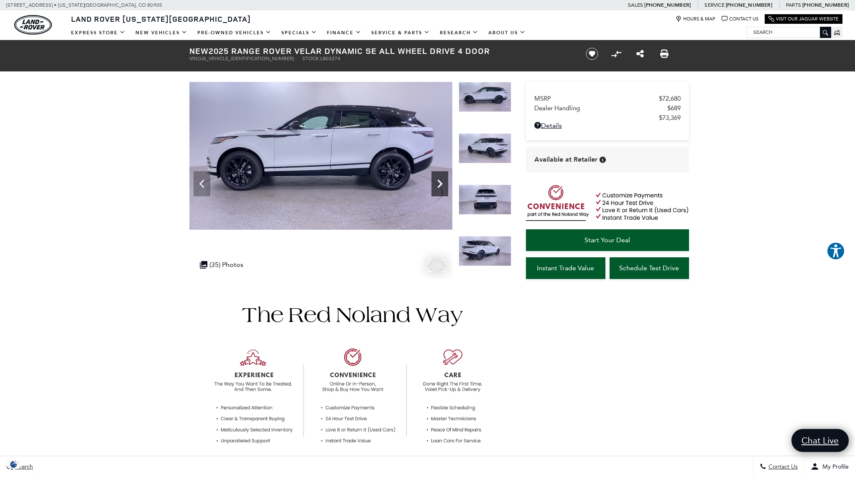
click at [439, 188] on icon "Next" at bounding box center [439, 184] width 17 height 17
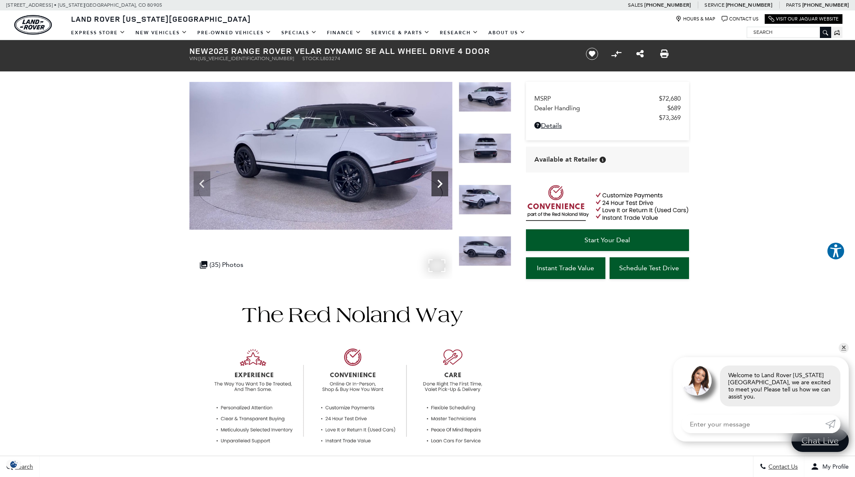
click at [439, 188] on icon "Next" at bounding box center [439, 184] width 17 height 17
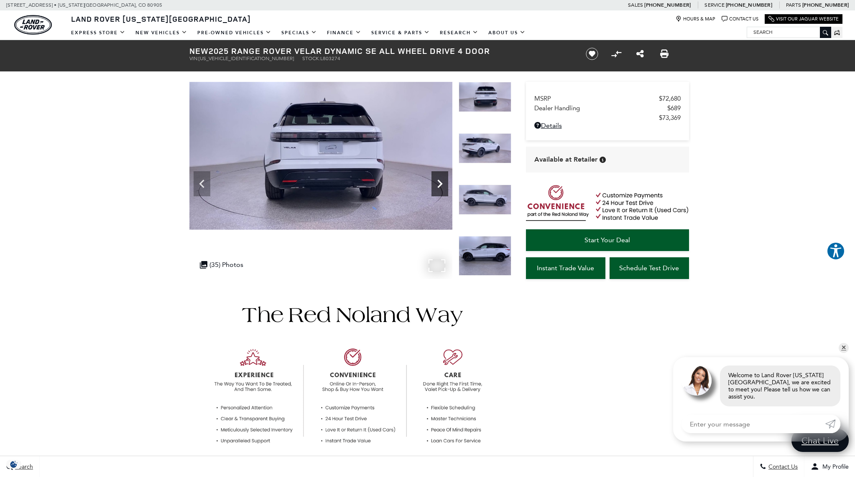
click at [439, 188] on icon "Next" at bounding box center [439, 184] width 17 height 17
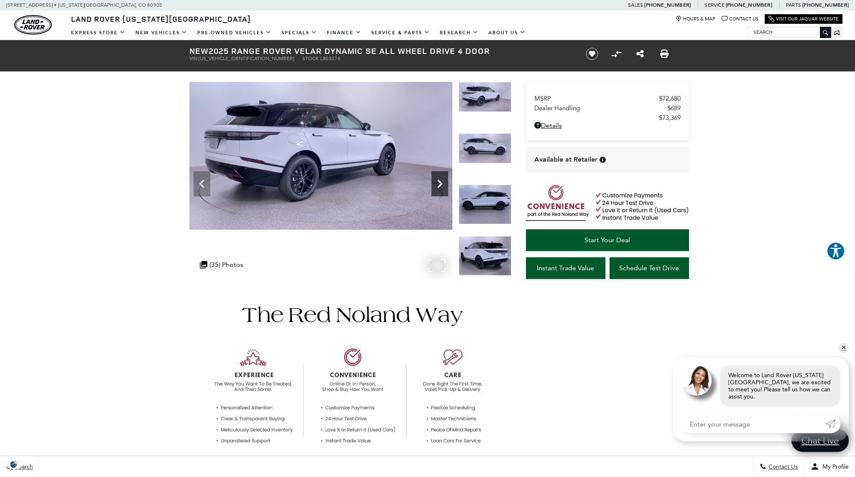
click at [439, 188] on icon "Next" at bounding box center [439, 184] width 17 height 17
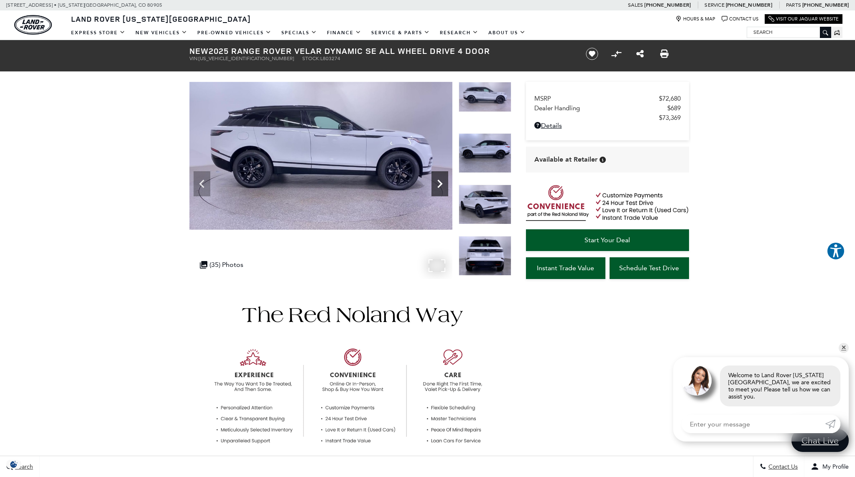
click at [439, 188] on icon "Next" at bounding box center [439, 184] width 17 height 17
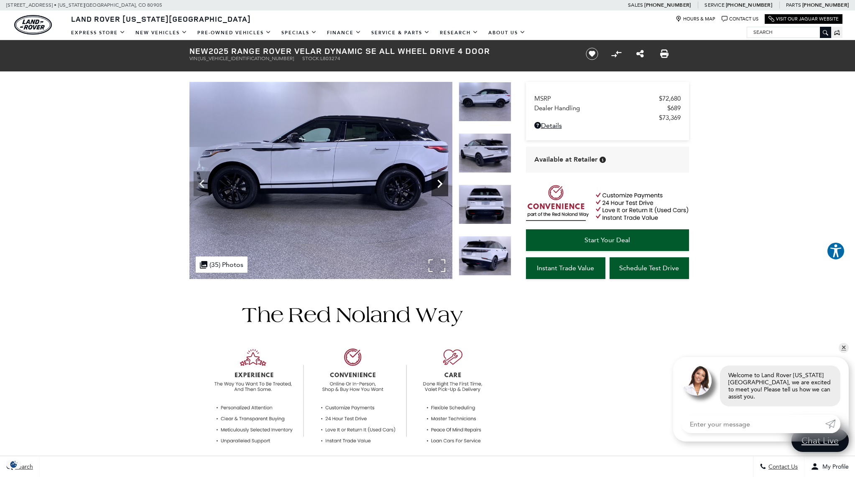
click at [439, 188] on icon "Next" at bounding box center [439, 184] width 17 height 17
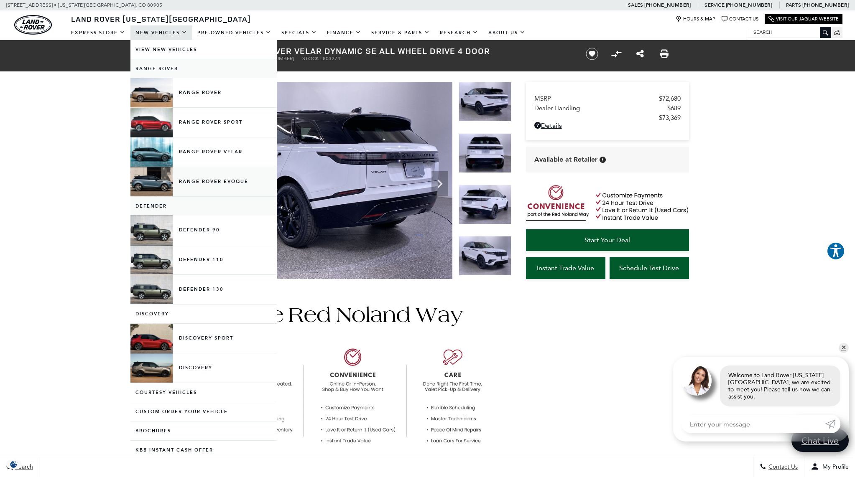
click at [229, 177] on link "Range Rover Evoque" at bounding box center [203, 181] width 146 height 29
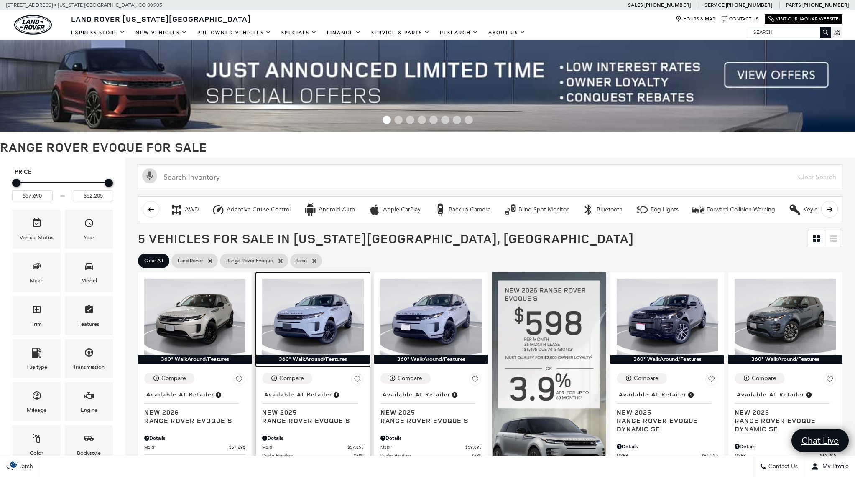
click at [328, 315] on img at bounding box center [312, 317] width 101 height 76
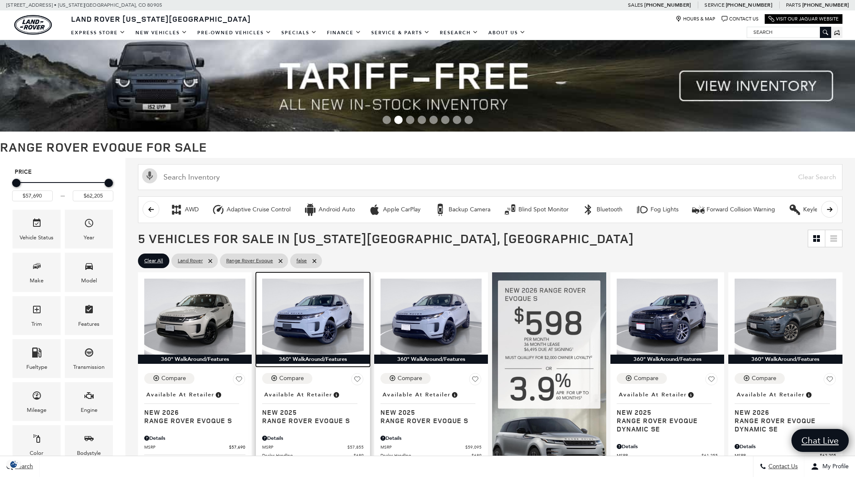
click at [338, 307] on img at bounding box center [312, 317] width 101 height 76
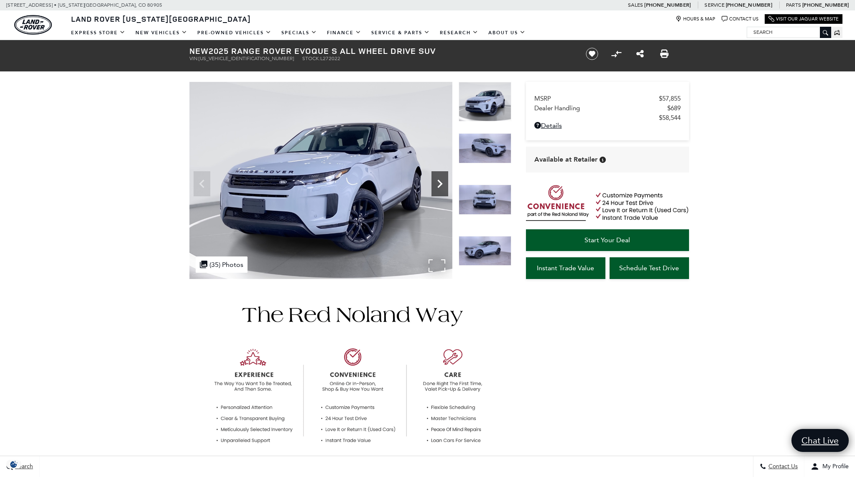
click at [439, 184] on icon "Next" at bounding box center [439, 184] width 17 height 17
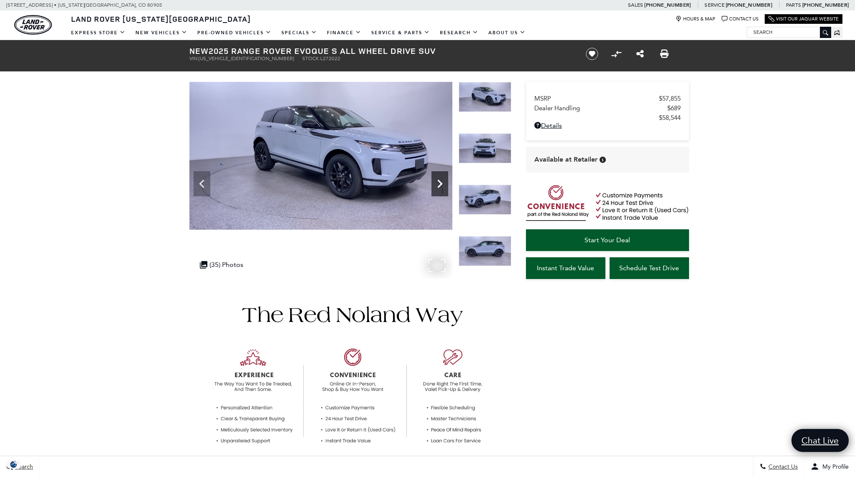
click at [439, 184] on icon "Next" at bounding box center [439, 184] width 17 height 17
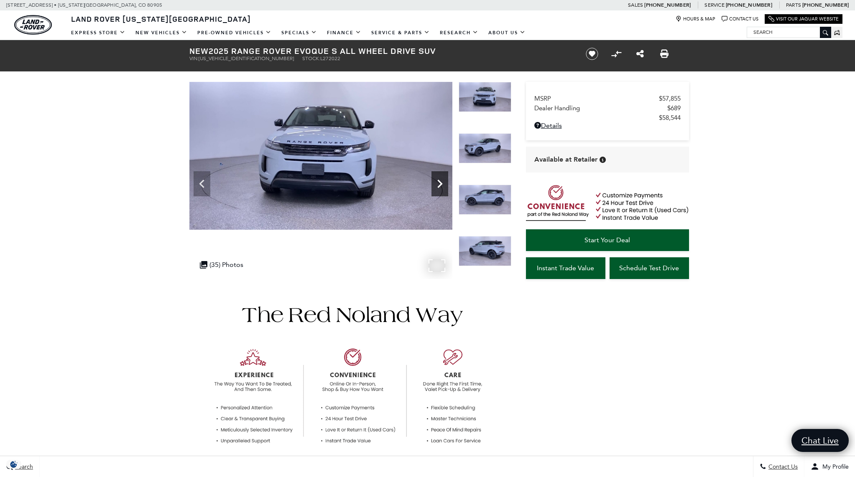
click at [439, 184] on icon "Next" at bounding box center [439, 184] width 17 height 17
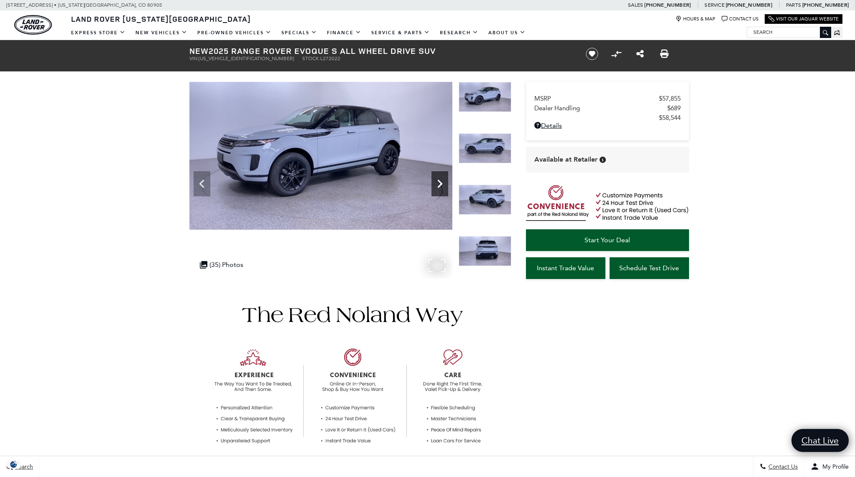
click at [439, 184] on icon "Next" at bounding box center [439, 184] width 17 height 17
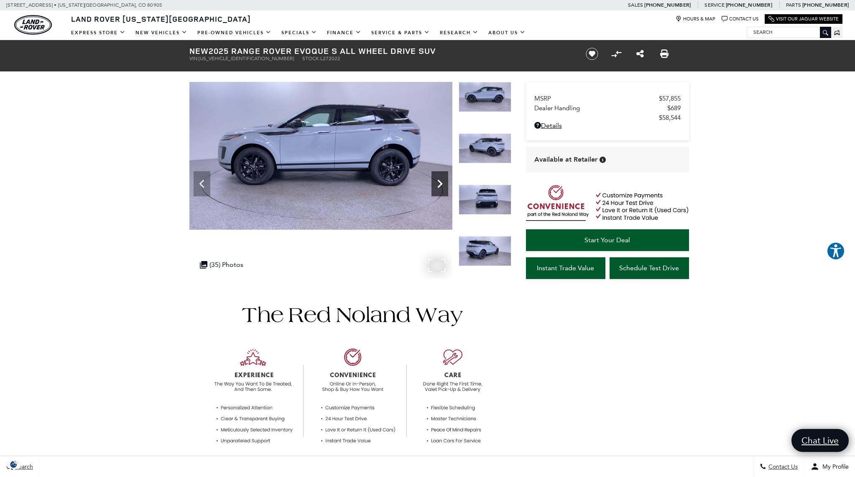
click at [439, 184] on icon "Next" at bounding box center [439, 184] width 17 height 17
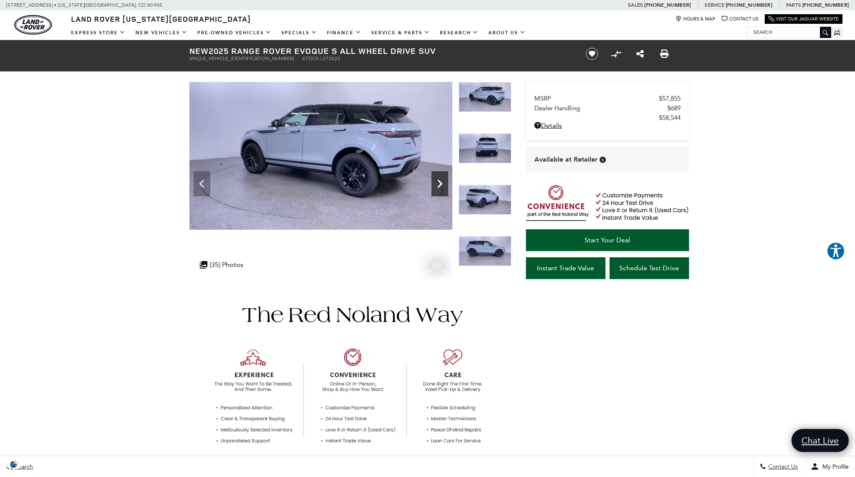
click at [439, 184] on icon "Next" at bounding box center [439, 184] width 17 height 17
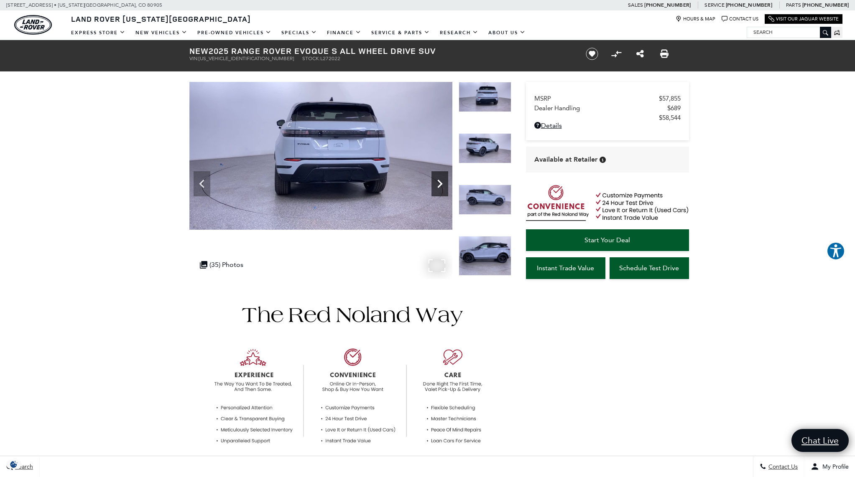
click at [439, 184] on icon "Next" at bounding box center [439, 184] width 17 height 17
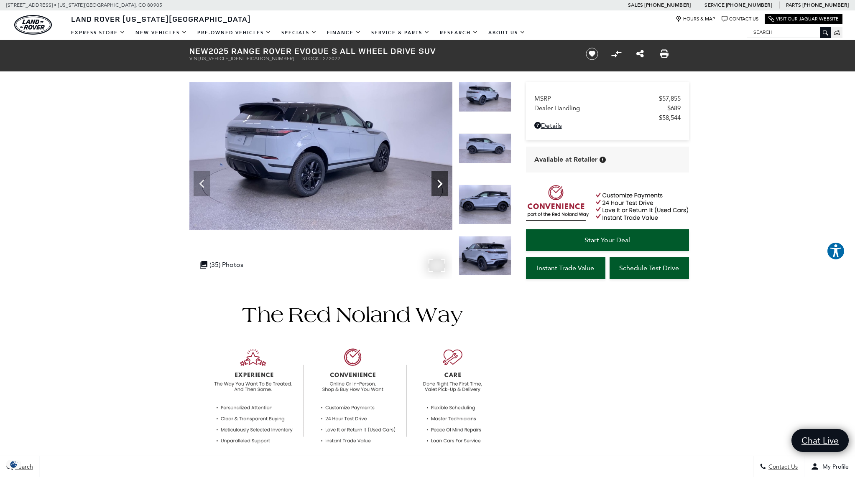
click at [439, 184] on icon "Next" at bounding box center [439, 184] width 17 height 17
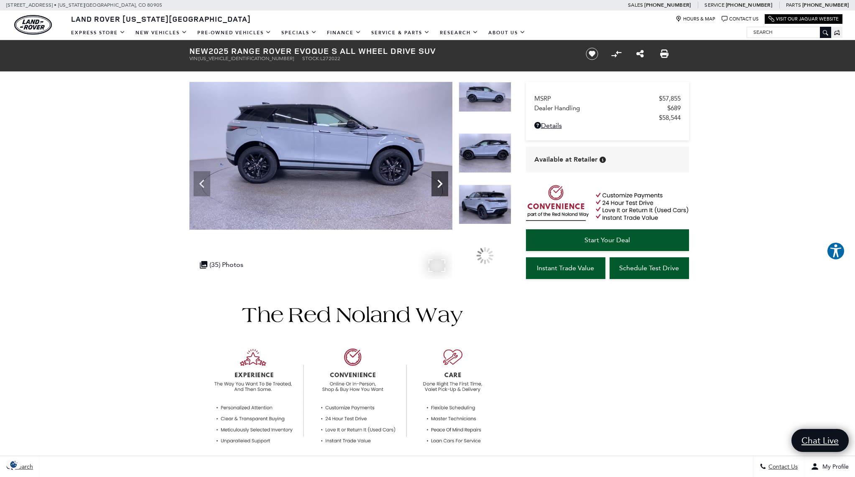
click at [439, 184] on icon "Next" at bounding box center [439, 184] width 17 height 17
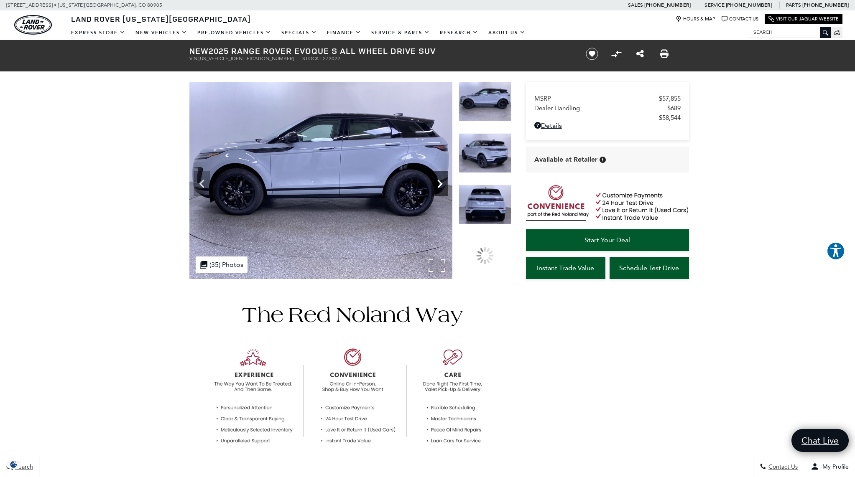
click at [439, 184] on icon "Next" at bounding box center [439, 184] width 17 height 17
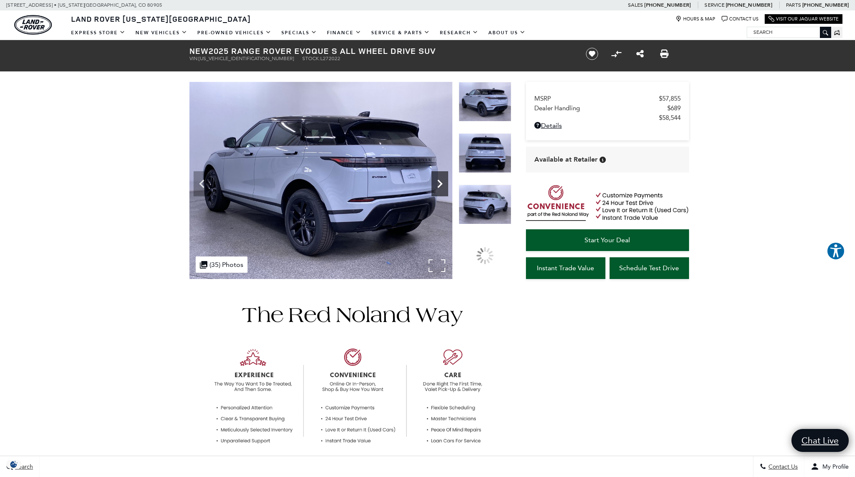
click at [439, 184] on icon "Next" at bounding box center [439, 184] width 17 height 17
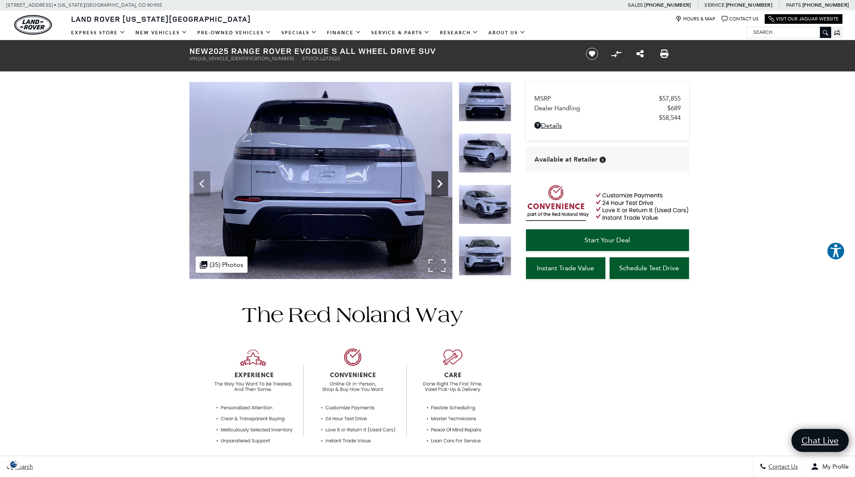
click at [439, 184] on icon "Next" at bounding box center [439, 184] width 17 height 17
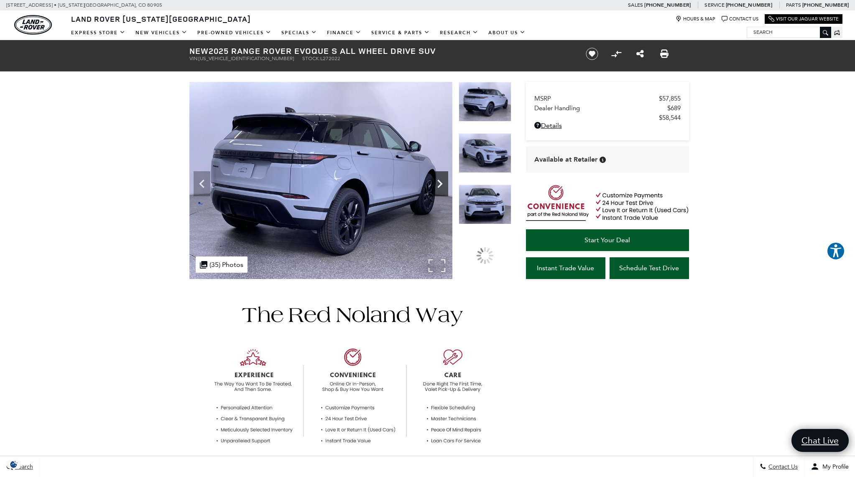
click at [439, 184] on icon "Next" at bounding box center [439, 184] width 17 height 17
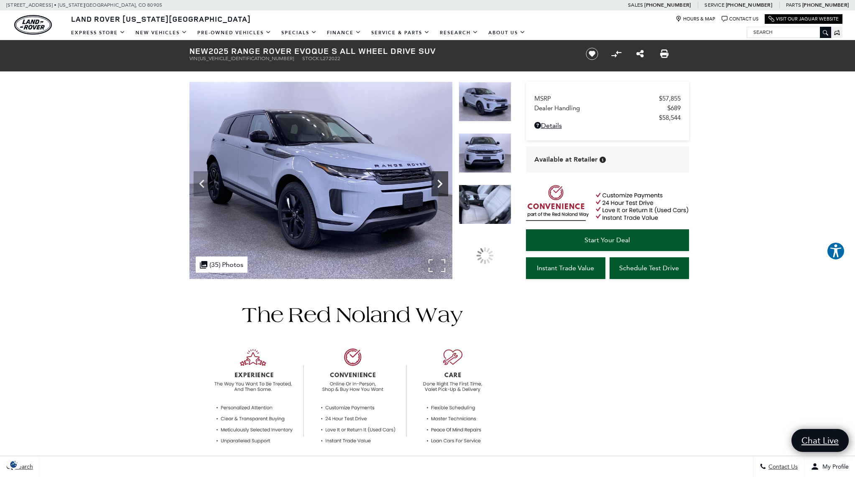
click at [439, 184] on icon "Next" at bounding box center [439, 184] width 17 height 17
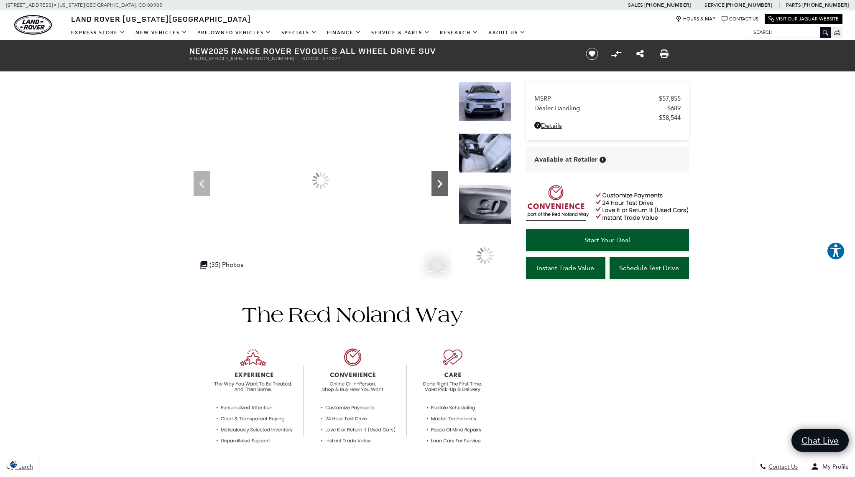
click at [439, 184] on icon "Next" at bounding box center [439, 184] width 17 height 17
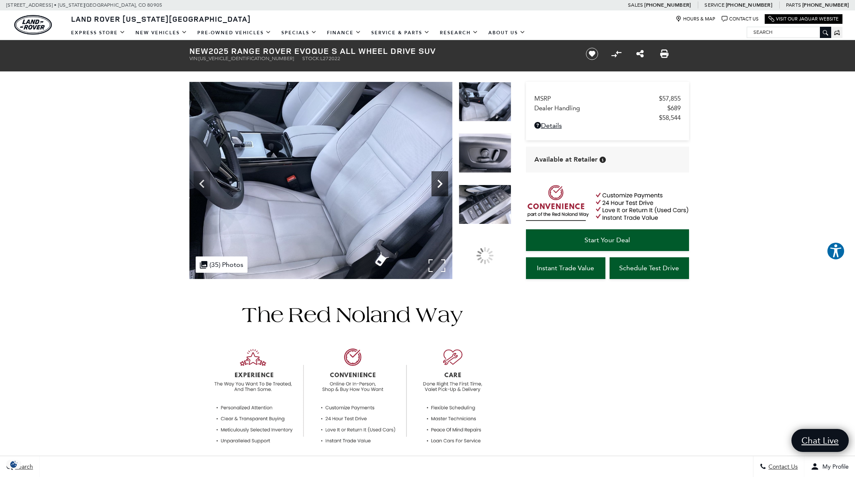
click at [439, 184] on icon "Next" at bounding box center [439, 184] width 17 height 17
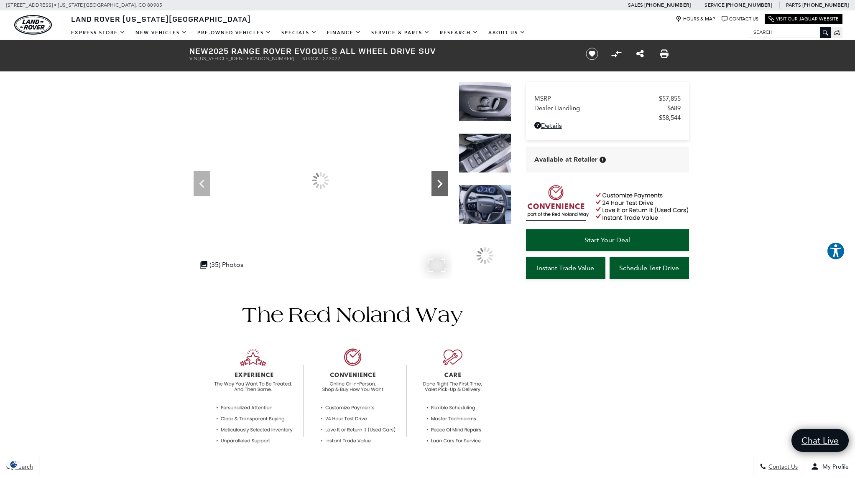
click at [439, 184] on icon "Next" at bounding box center [439, 184] width 17 height 17
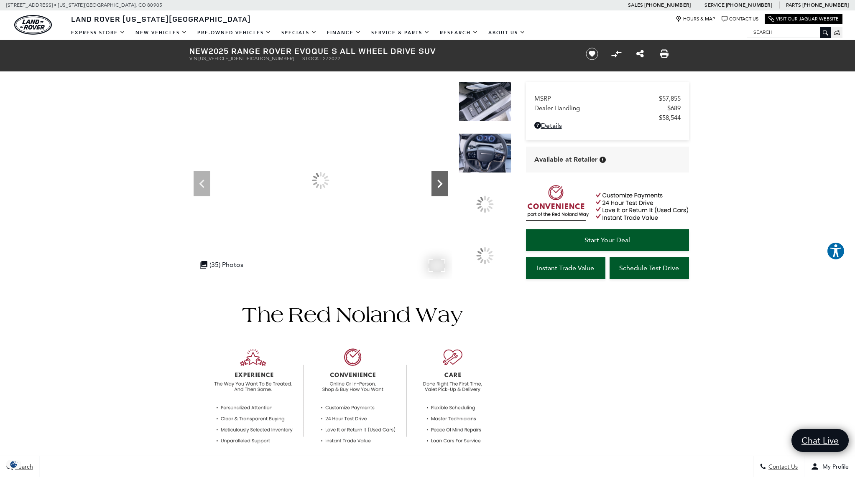
click at [439, 184] on icon "Next" at bounding box center [439, 184] width 17 height 17
